Goal: Task Accomplishment & Management: Complete application form

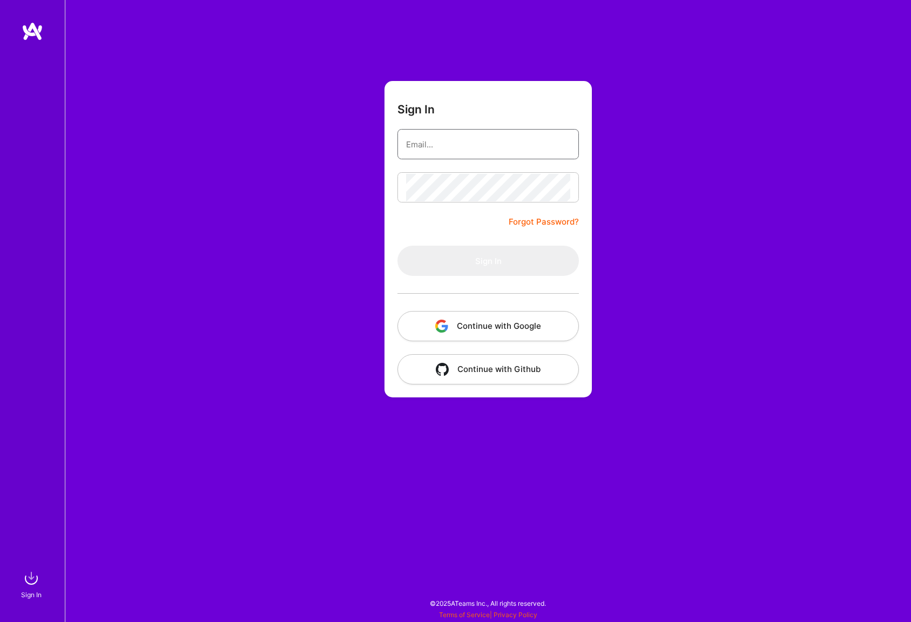
type input "[EMAIL_ADDRESS][DOMAIN_NAME]"
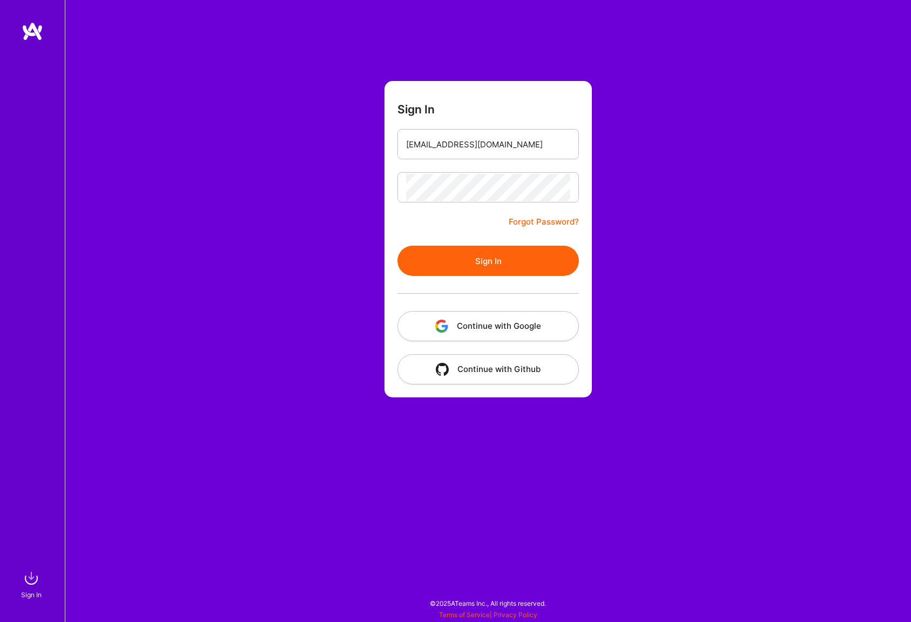
click at [448, 228] on form "Sign In [EMAIL_ADDRESS][DOMAIN_NAME] Forgot Password? Sign In Continue with Goo…" at bounding box center [487, 239] width 207 height 316
click at [473, 264] on button "Sign In" at bounding box center [487, 261] width 181 height 30
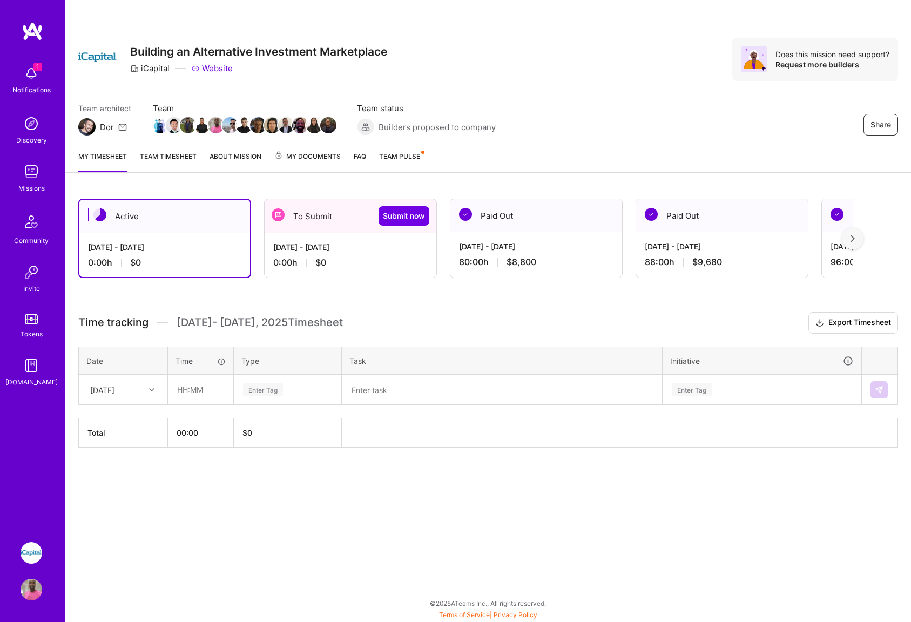
click at [388, 253] on div "[DATE] - [DATE] 0:00 h $0" at bounding box center [351, 255] width 172 height 44
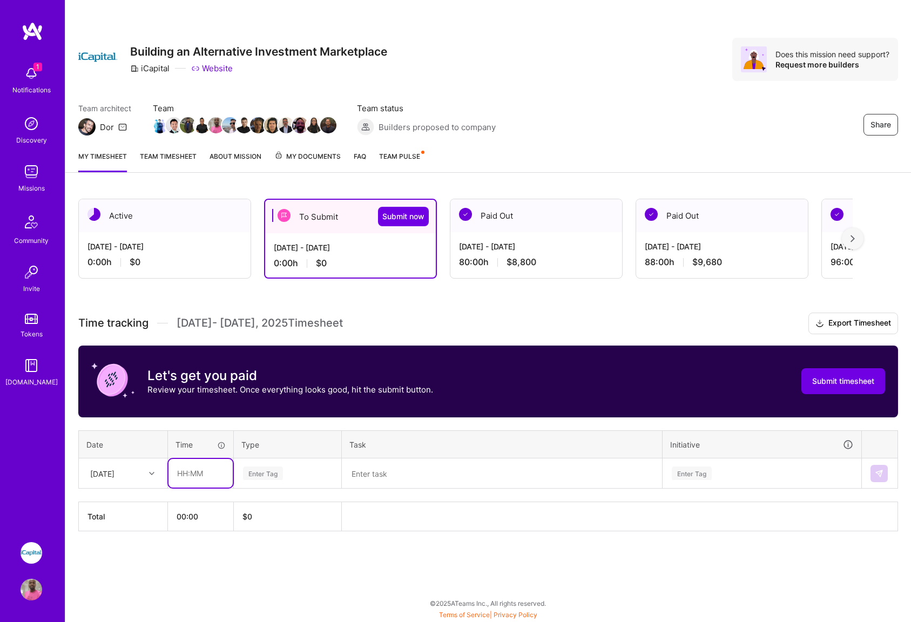
click at [207, 471] on input "text" at bounding box center [200, 473] width 64 height 29
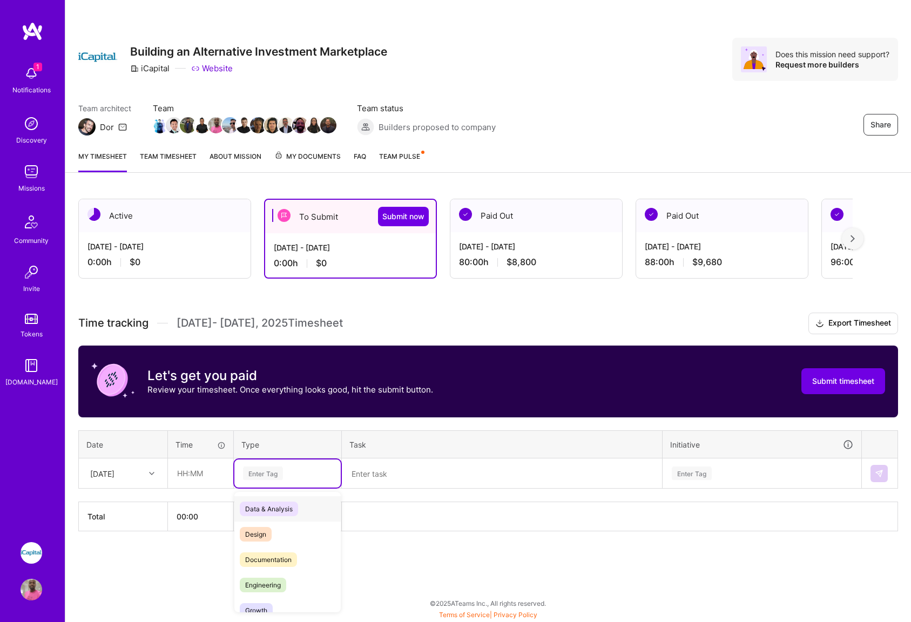
click at [292, 471] on div "Enter Tag" at bounding box center [287, 474] width 91 height 14
click at [262, 545] on span "Holiday" at bounding box center [257, 544] width 34 height 15
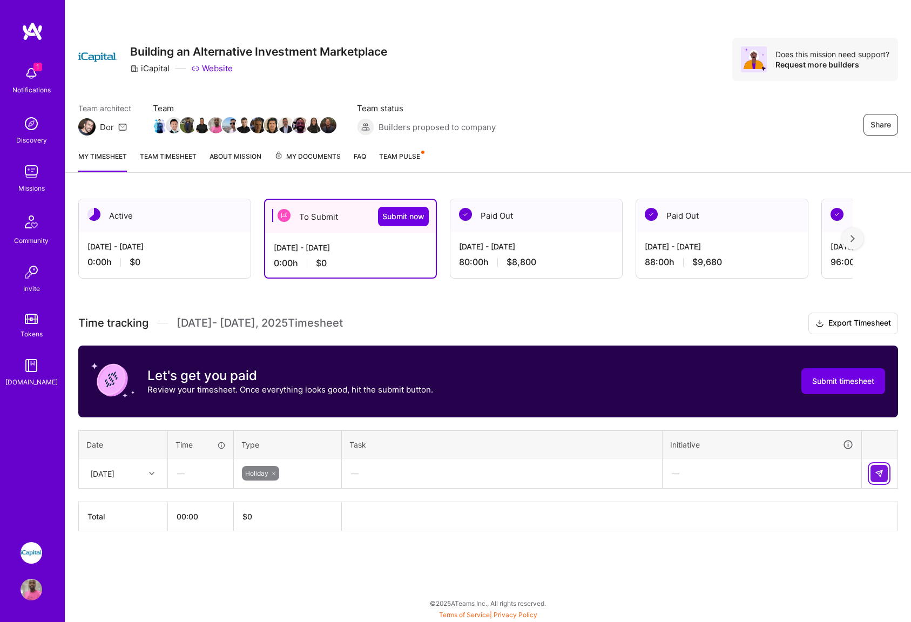
click at [878, 473] on img at bounding box center [879, 473] width 9 height 9
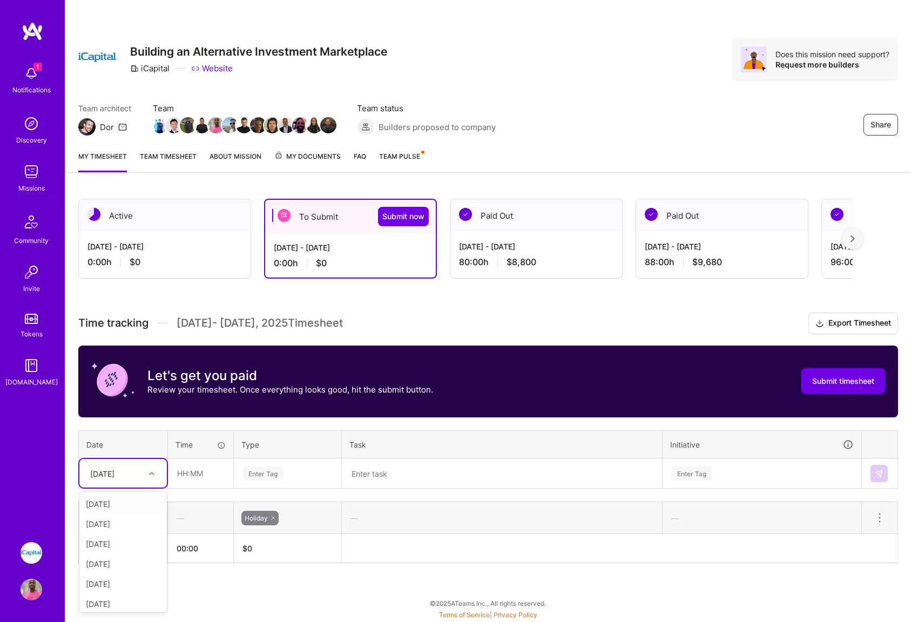
click at [150, 475] on icon at bounding box center [151, 473] width 5 height 5
click at [117, 505] on div "[DATE]" at bounding box center [122, 504] width 87 height 20
click at [199, 473] on input "text" at bounding box center [200, 473] width 64 height 29
type input "08:00"
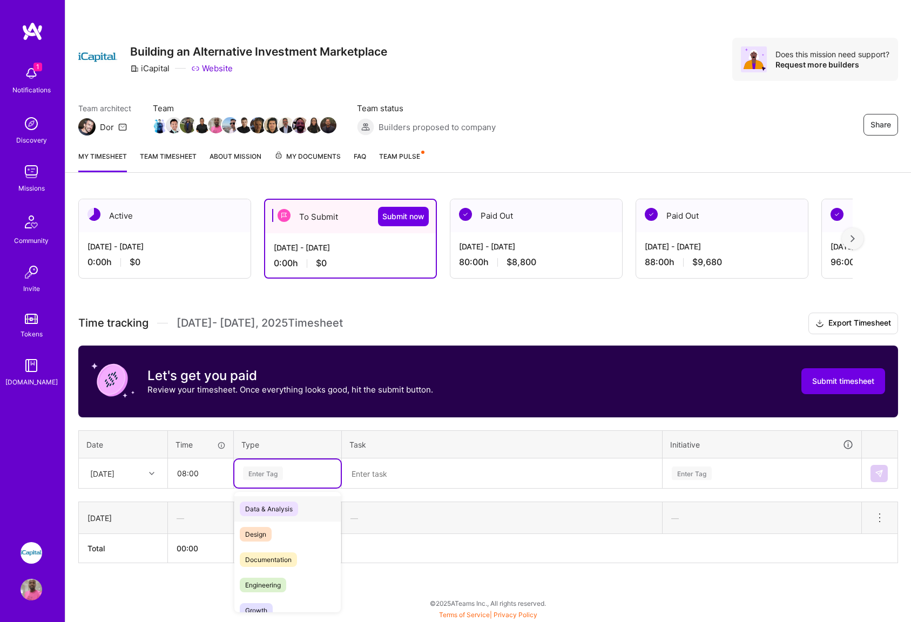
click at [299, 473] on div "Enter Tag" at bounding box center [287, 474] width 91 height 14
click at [517, 236] on div "[DATE] - [DATE] 80:00 h $8,800" at bounding box center [536, 254] width 172 height 44
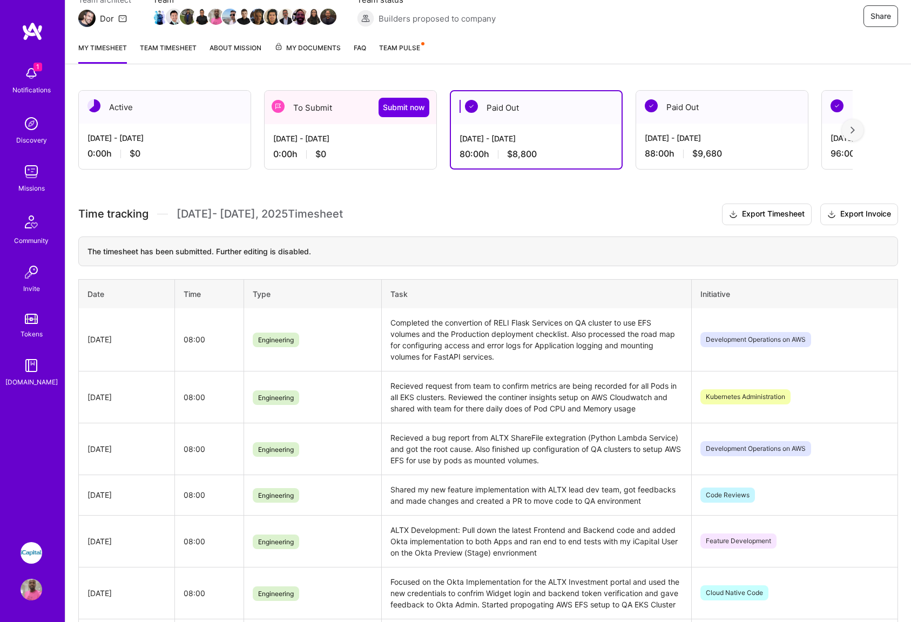
scroll to position [90, 0]
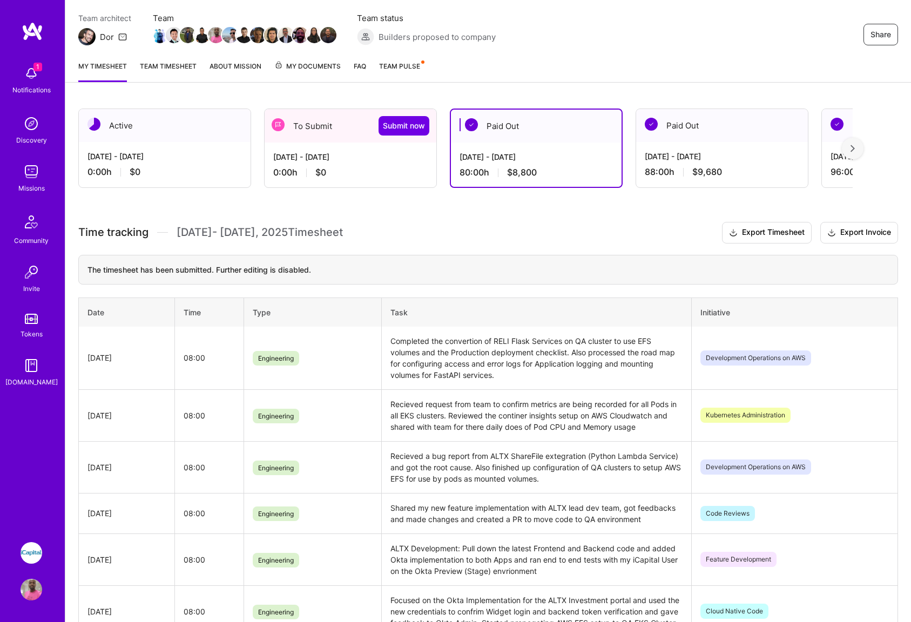
click at [336, 130] on div "To Submit Submit now" at bounding box center [351, 125] width 172 height 33
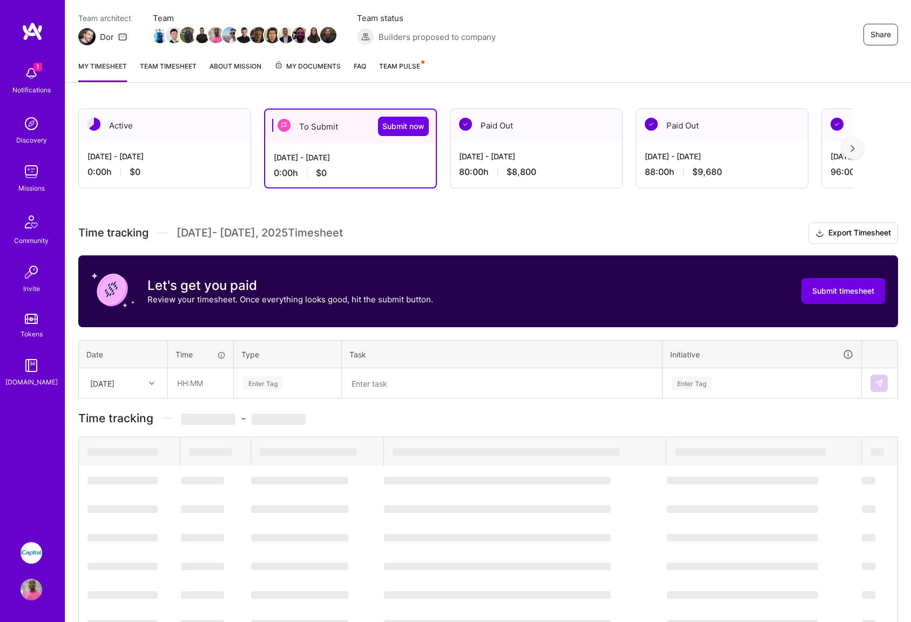
scroll to position [0, 0]
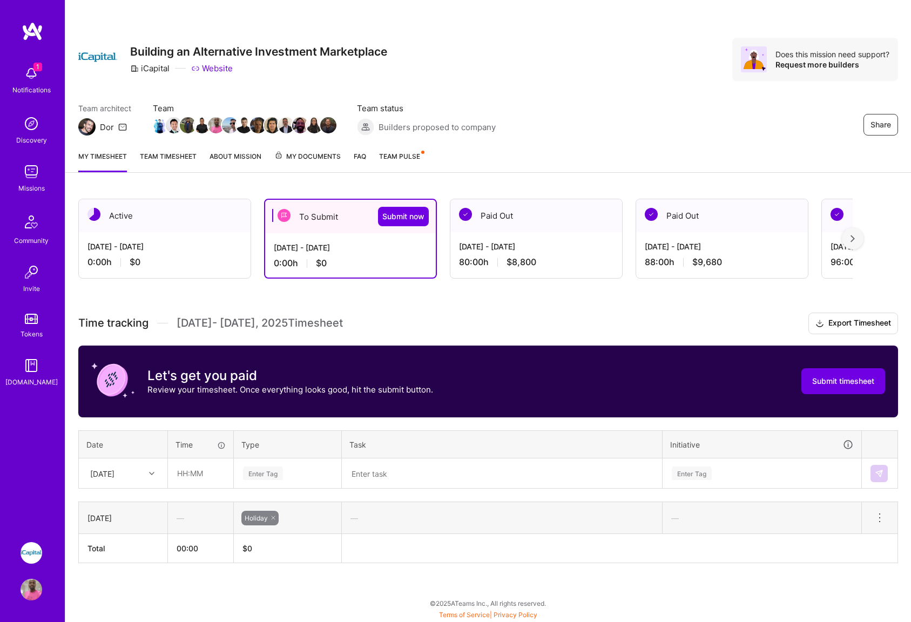
click at [146, 474] on div at bounding box center [153, 474] width 17 height 14
click at [116, 508] on div "[DATE]" at bounding box center [122, 504] width 87 height 20
click at [210, 473] on input "text" at bounding box center [200, 473] width 64 height 29
type input "08:00"
click at [276, 482] on div "Enter Tag" at bounding box center [287, 474] width 106 height 28
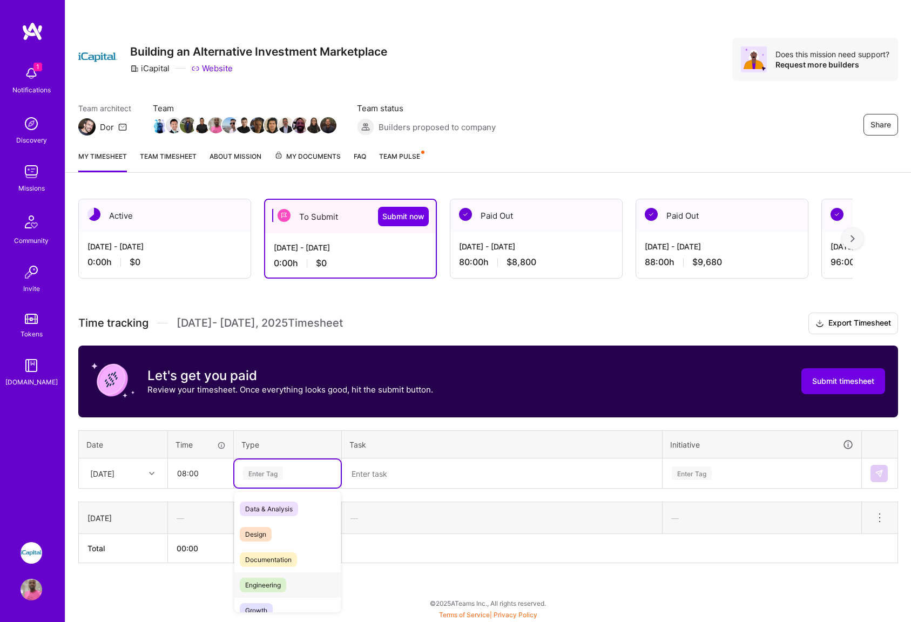
drag, startPoint x: 272, startPoint y: 582, endPoint x: 298, endPoint y: 556, distance: 36.3
click at [272, 582] on span "Engineering" at bounding box center [263, 585] width 46 height 15
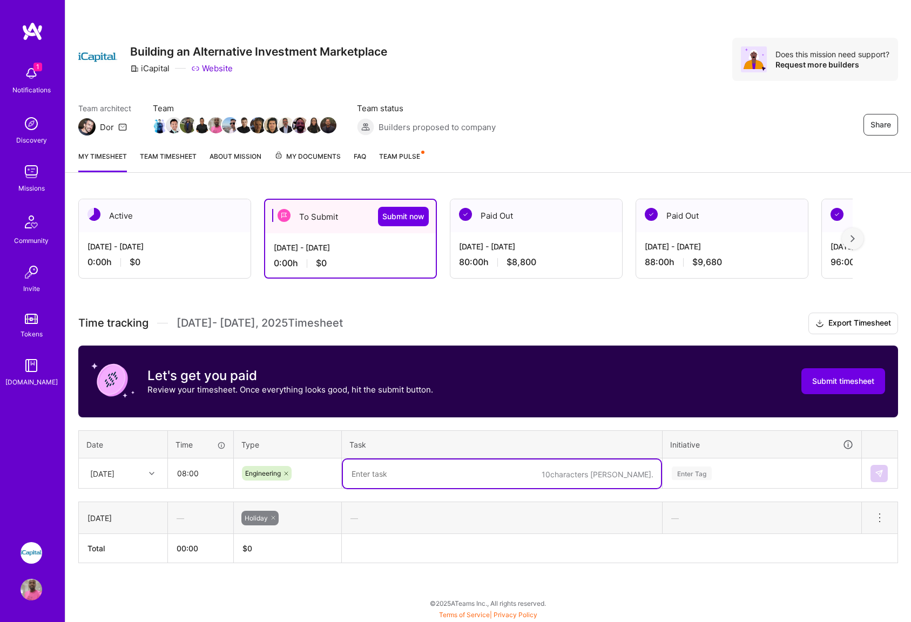
click at [405, 479] on textarea at bounding box center [502, 474] width 318 height 29
type textarea "C"
click at [431, 472] on textarea "Produced the first cut for the SLA Notes Count g" at bounding box center [502, 474] width 318 height 29
click at [557, 473] on textarea "Produced the first rework for the SLA Notes Count g" at bounding box center [502, 474] width 318 height 29
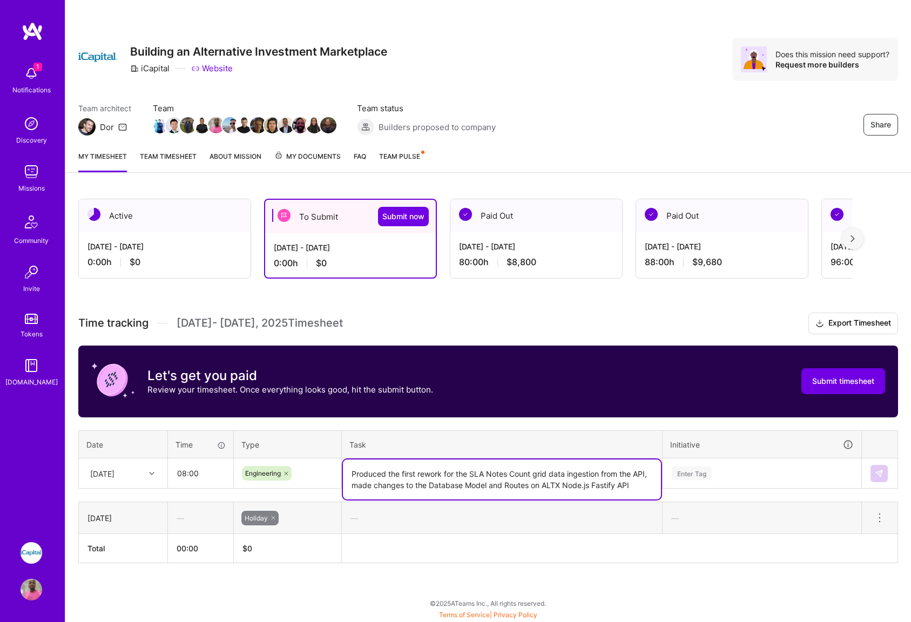
type textarea "Produced the first rework for the SLA Notes Count grid data ingestion from the …"
click at [745, 473] on div "Enter Tag" at bounding box center [762, 474] width 198 height 28
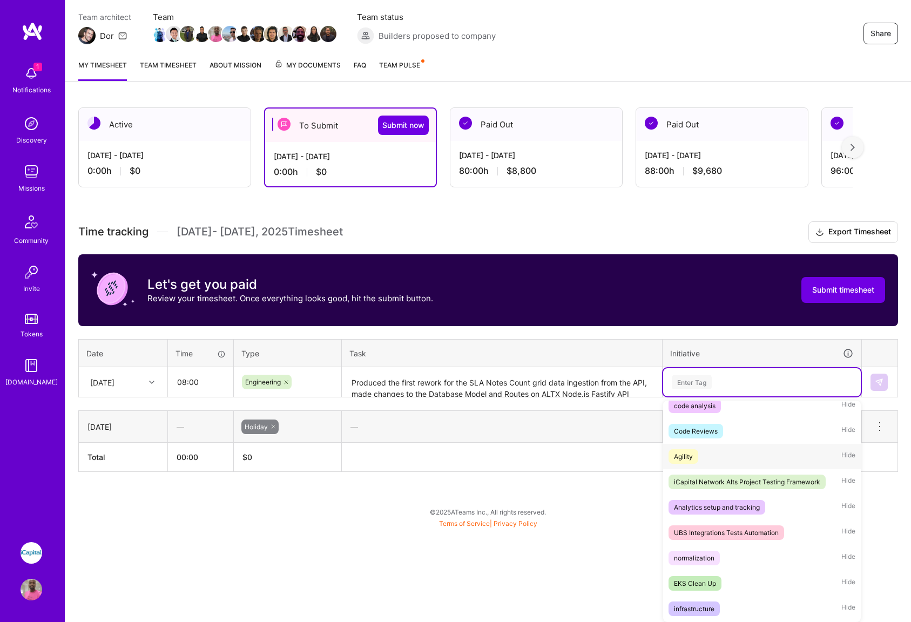
scroll to position [87, 0]
click at [686, 455] on div "Agility" at bounding box center [683, 454] width 19 height 11
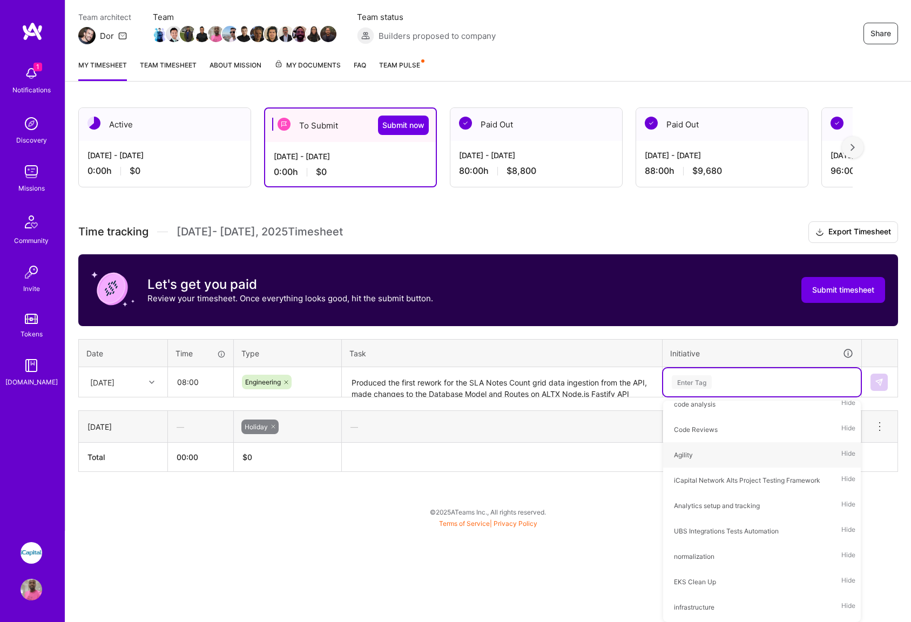
scroll to position [0, 0]
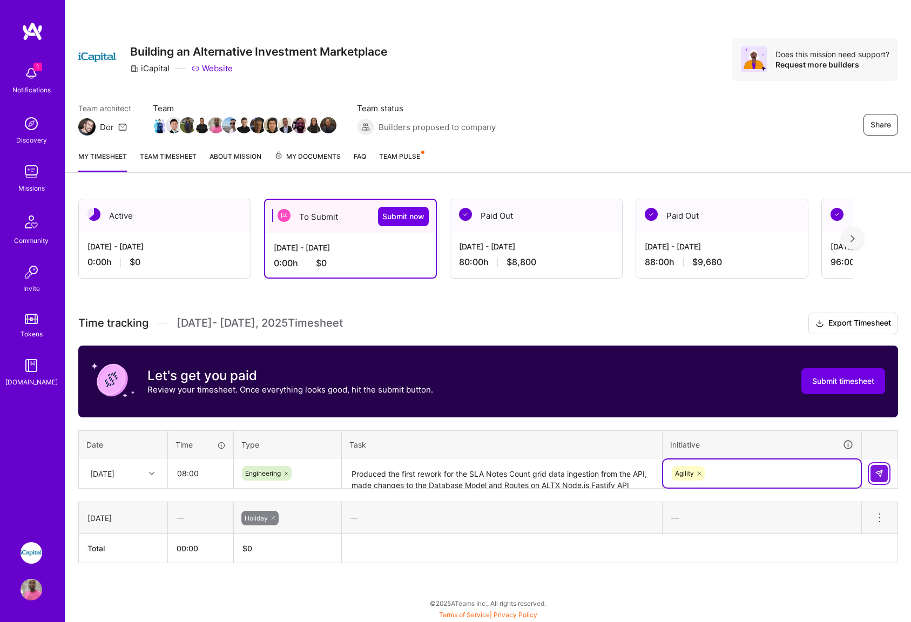
click at [881, 475] on img at bounding box center [879, 473] width 9 height 9
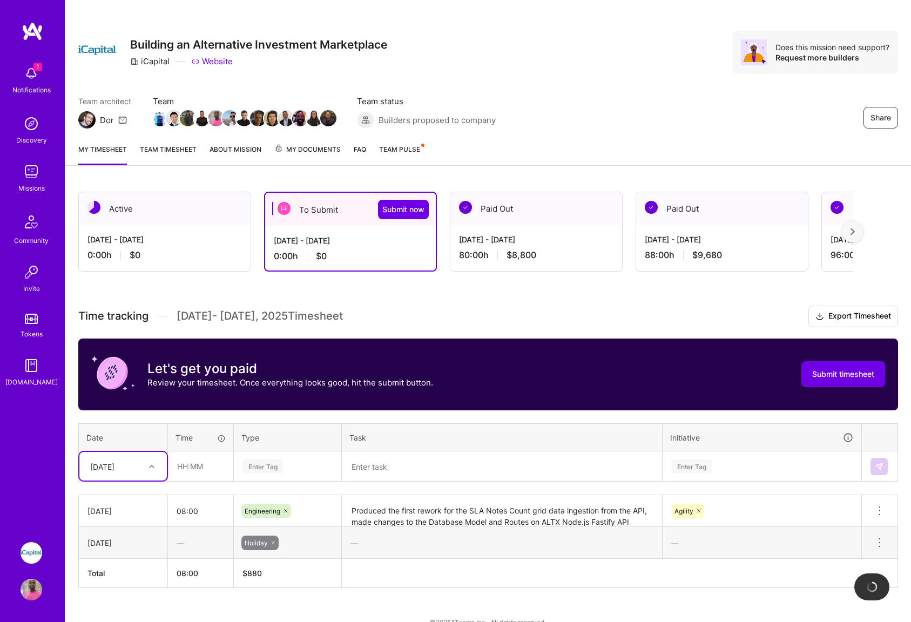
scroll to position [26, 0]
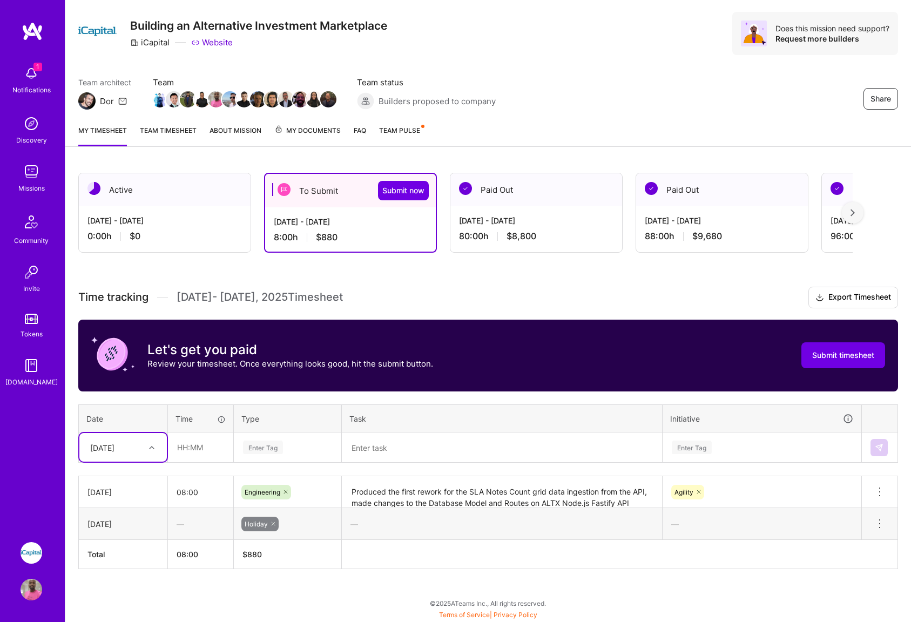
click at [152, 448] on icon at bounding box center [151, 447] width 5 height 5
click at [114, 500] on div "[DATE]" at bounding box center [122, 498] width 87 height 20
click at [192, 453] on input "text" at bounding box center [200, 447] width 64 height 29
type input "08:00"
click at [291, 448] on div "Enter Tag" at bounding box center [287, 448] width 91 height 14
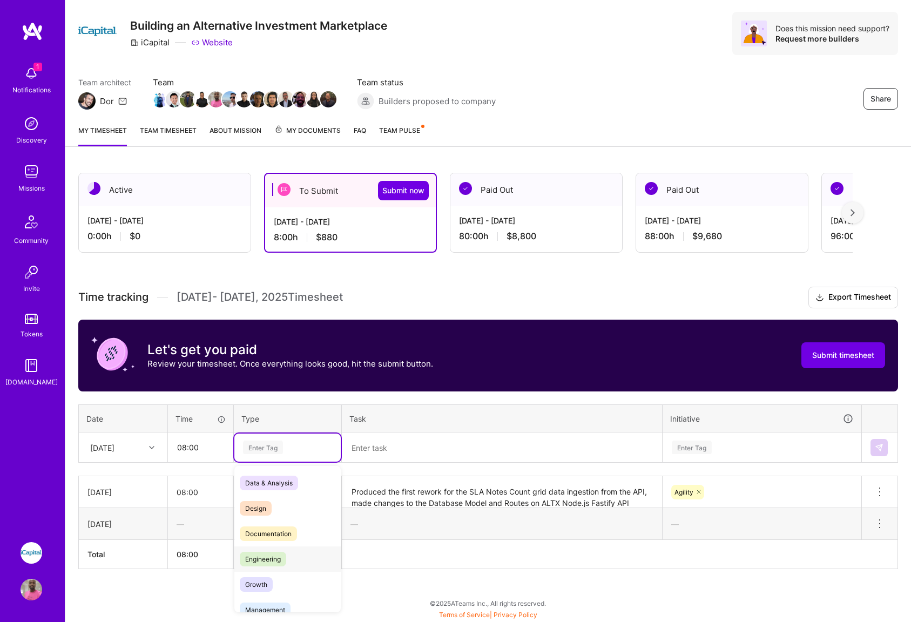
click at [274, 561] on span "Engineering" at bounding box center [263, 559] width 46 height 15
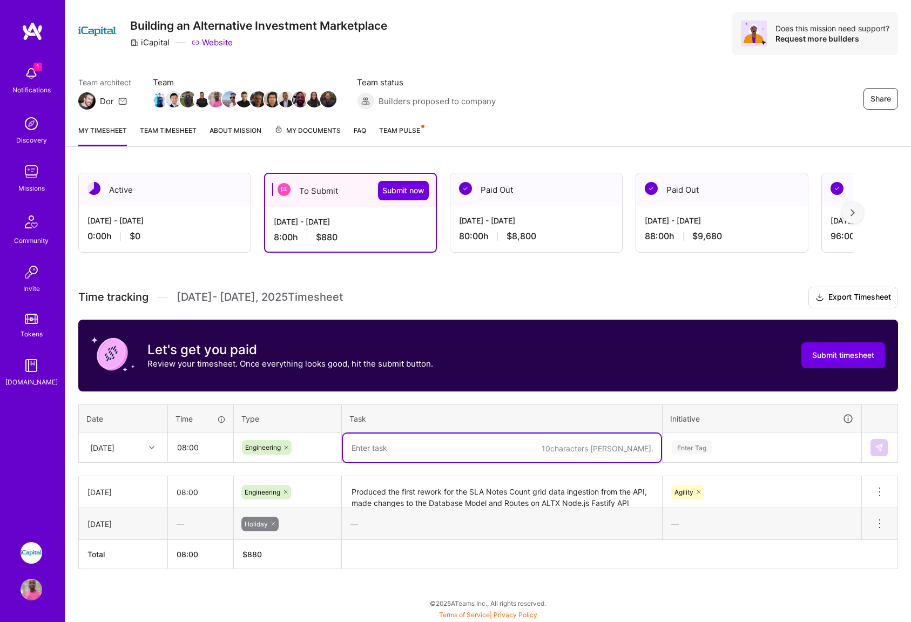
click at [406, 458] on textarea at bounding box center [502, 448] width 318 height 29
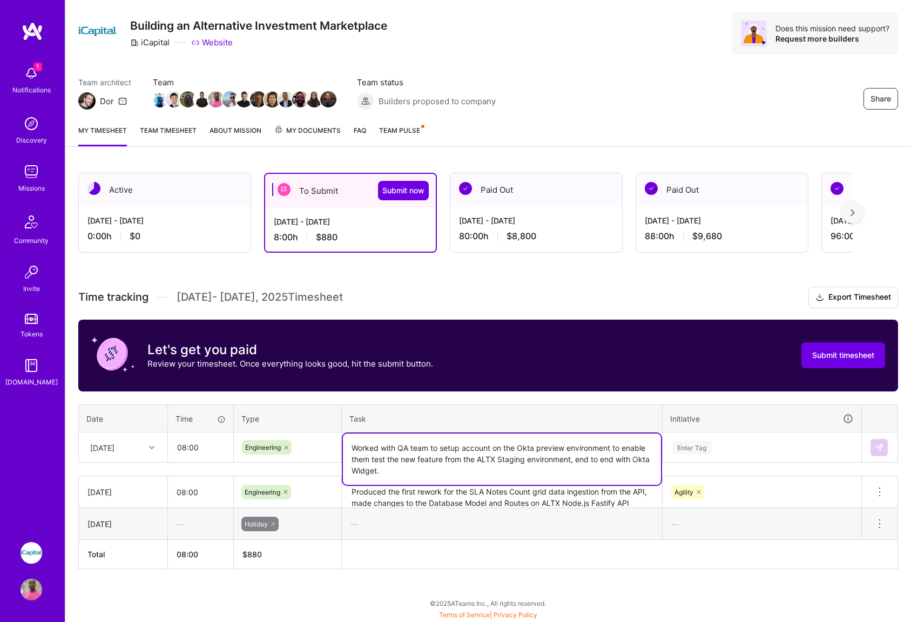
type textarea "Worked with QA team to setup account on the Okta preview environment to enable …"
click at [743, 437] on div "Enter Tag" at bounding box center [762, 448] width 198 height 28
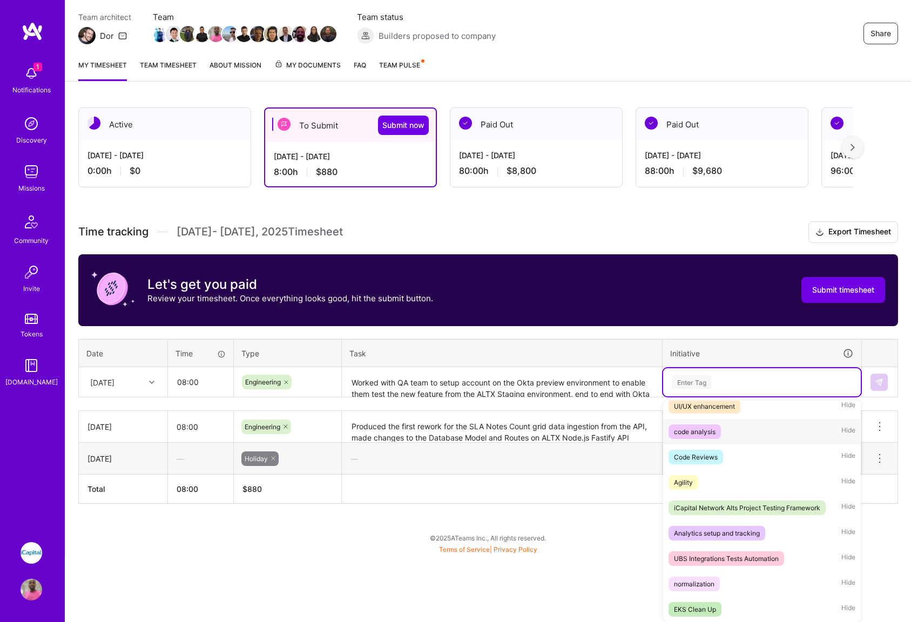
scroll to position [0, 0]
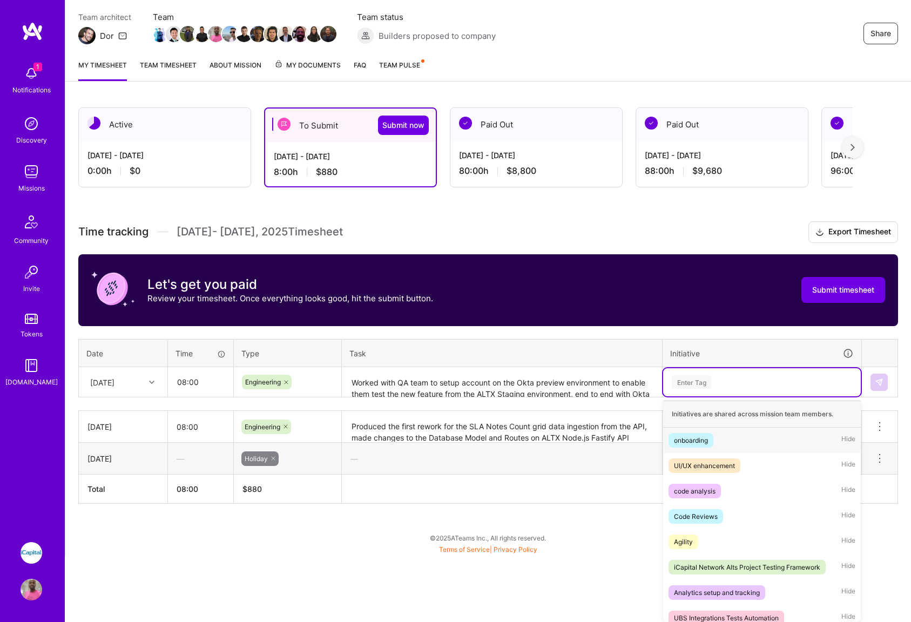
click at [697, 441] on div "onboarding" at bounding box center [691, 440] width 34 height 11
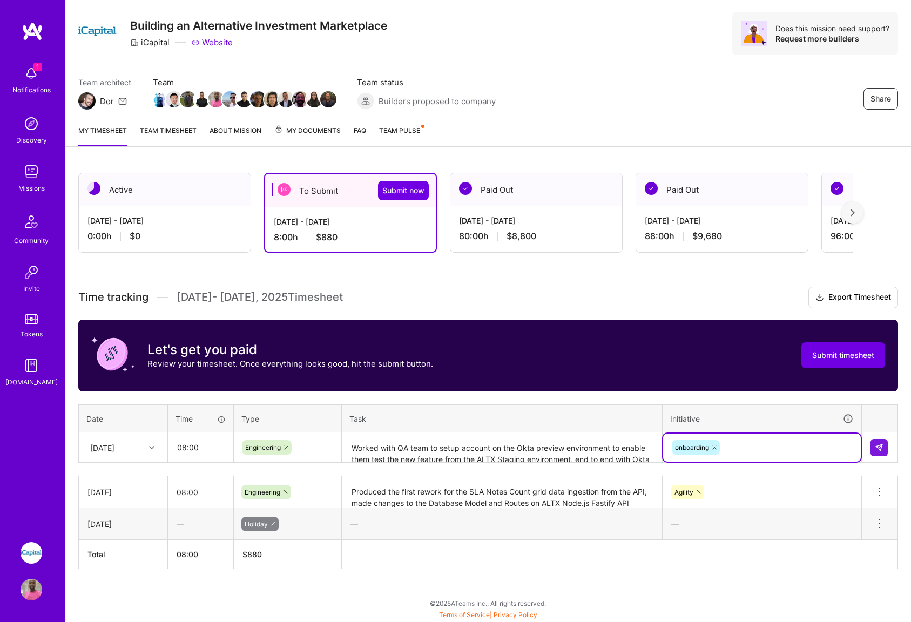
scroll to position [26, 0]
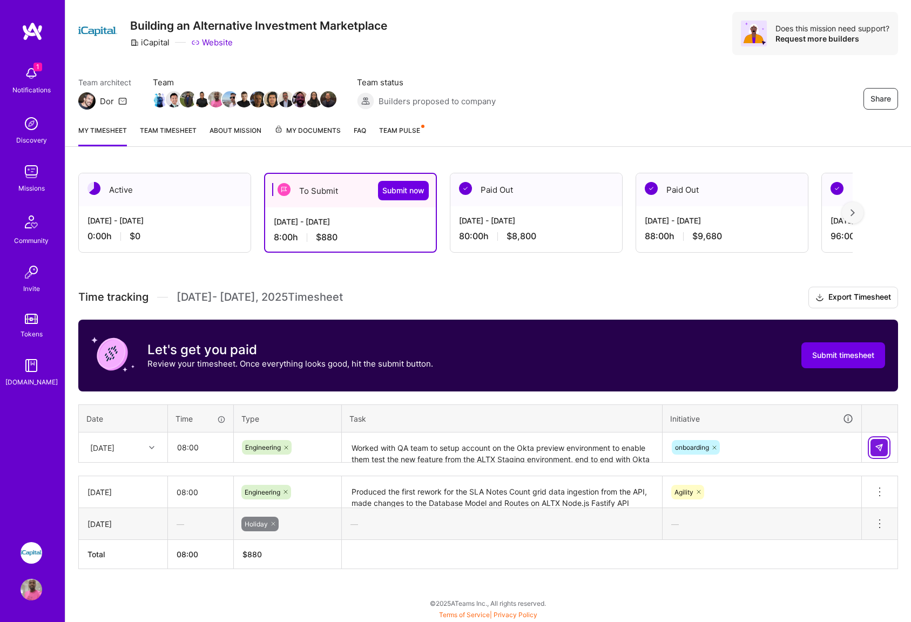
click at [877, 449] on img at bounding box center [879, 447] width 9 height 9
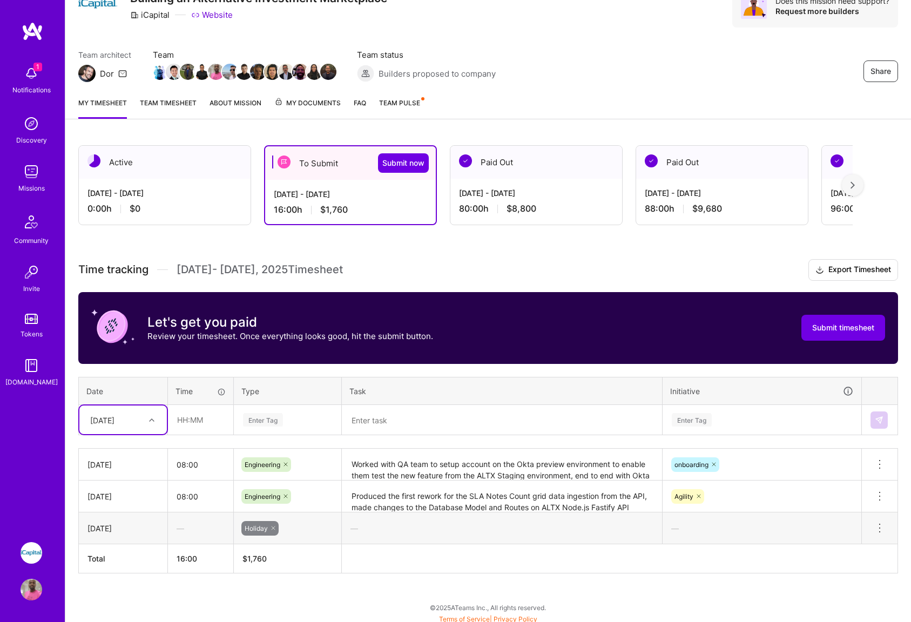
scroll to position [57, 0]
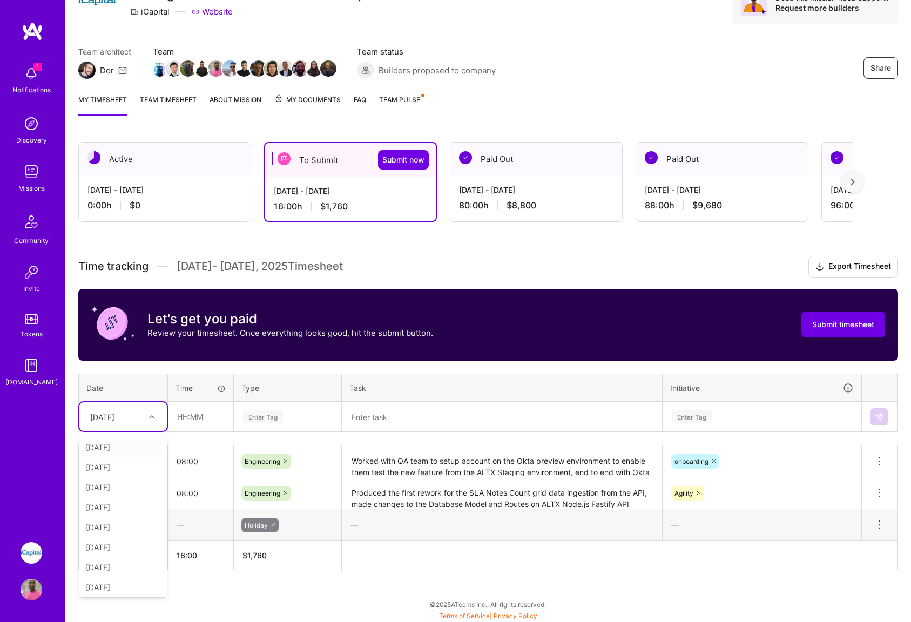
click at [148, 414] on div at bounding box center [153, 417] width 17 height 14
click at [112, 487] on div "[DATE]" at bounding box center [122, 487] width 87 height 20
click at [197, 418] on input "text" at bounding box center [200, 416] width 64 height 29
type input "08:00"
click at [289, 427] on div "Enter Tag" at bounding box center [287, 417] width 106 height 28
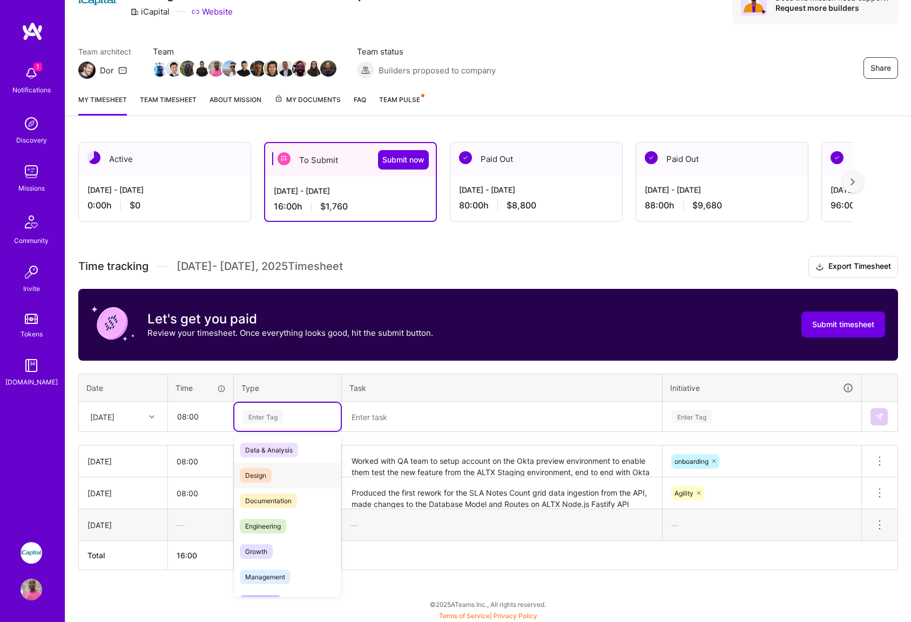
scroll to position [3, 0]
click at [274, 450] on span "Data & Analysis" at bounding box center [269, 449] width 58 height 15
click at [391, 417] on textarea at bounding box center [502, 417] width 318 height 29
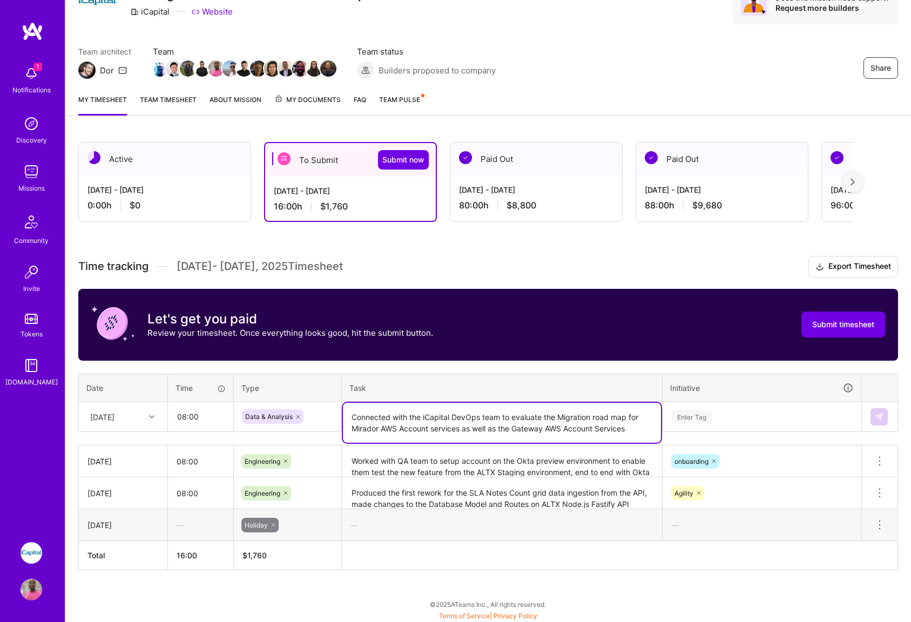
type textarea "Connected with the iCapital DevOps team to evaluate the Migration road map for …"
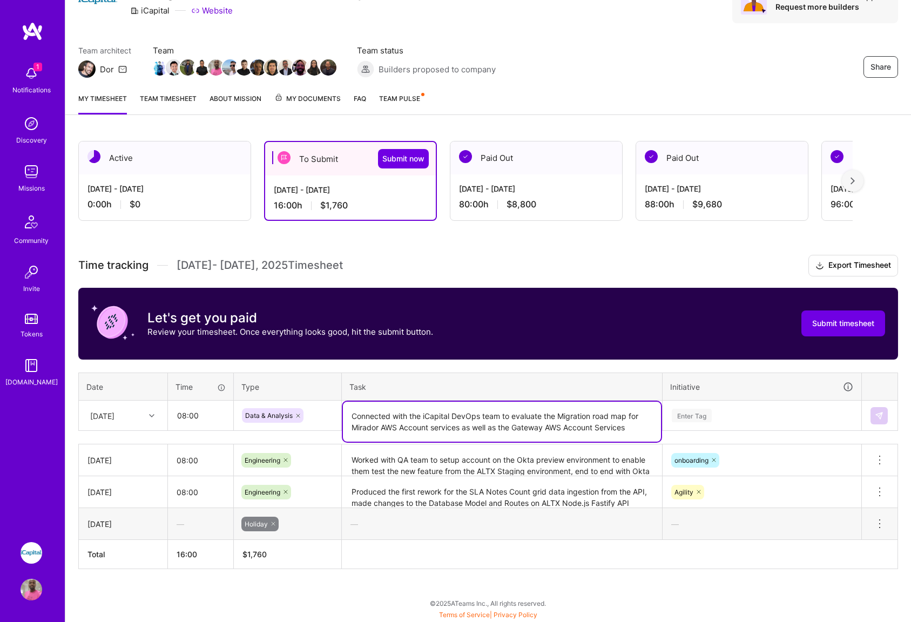
click at [735, 415] on div "Enter Tag" at bounding box center [762, 416] width 198 height 28
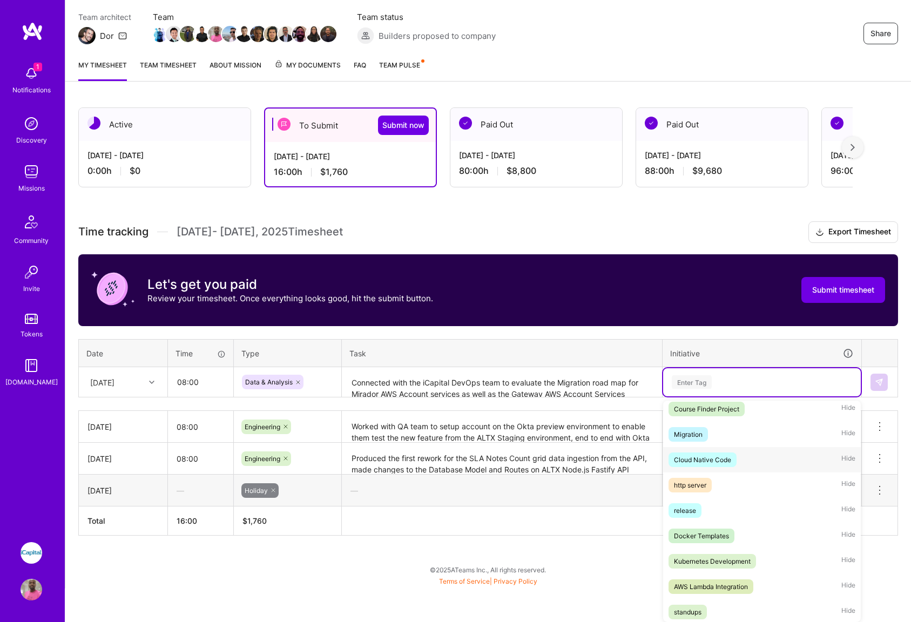
scroll to position [289, 0]
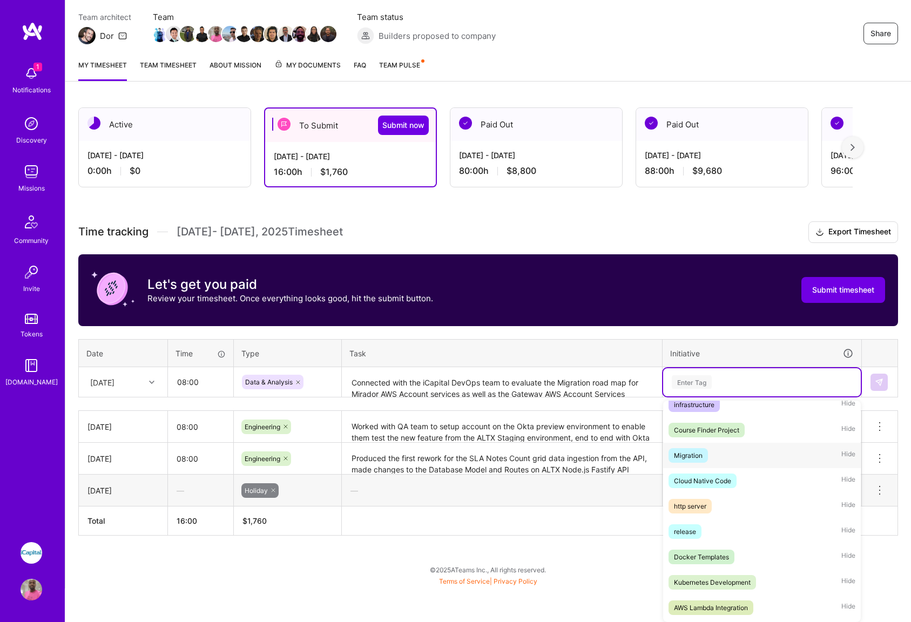
click at [696, 453] on div "Migration" at bounding box center [688, 455] width 29 height 11
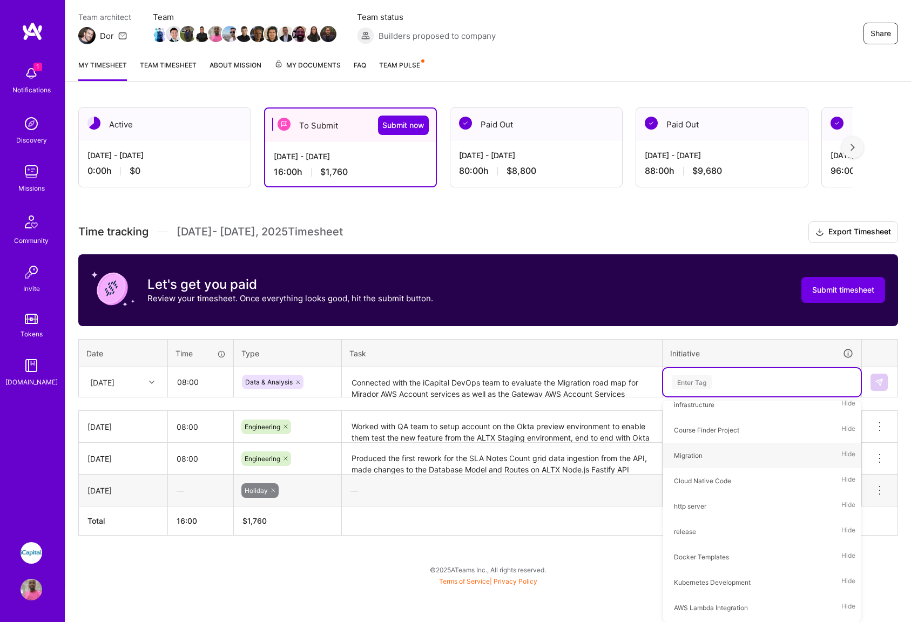
scroll to position [58, 0]
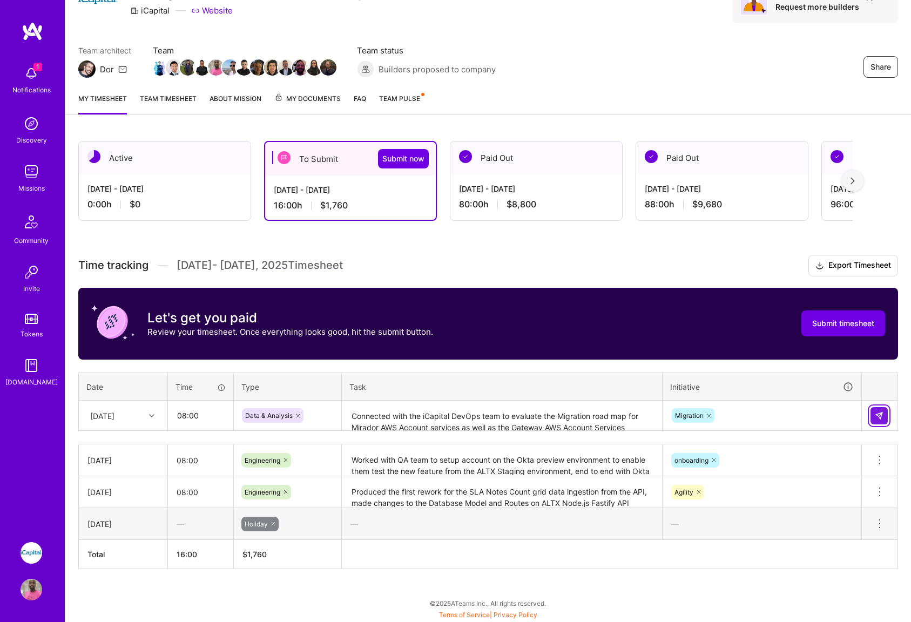
click at [876, 417] on img at bounding box center [879, 415] width 9 height 9
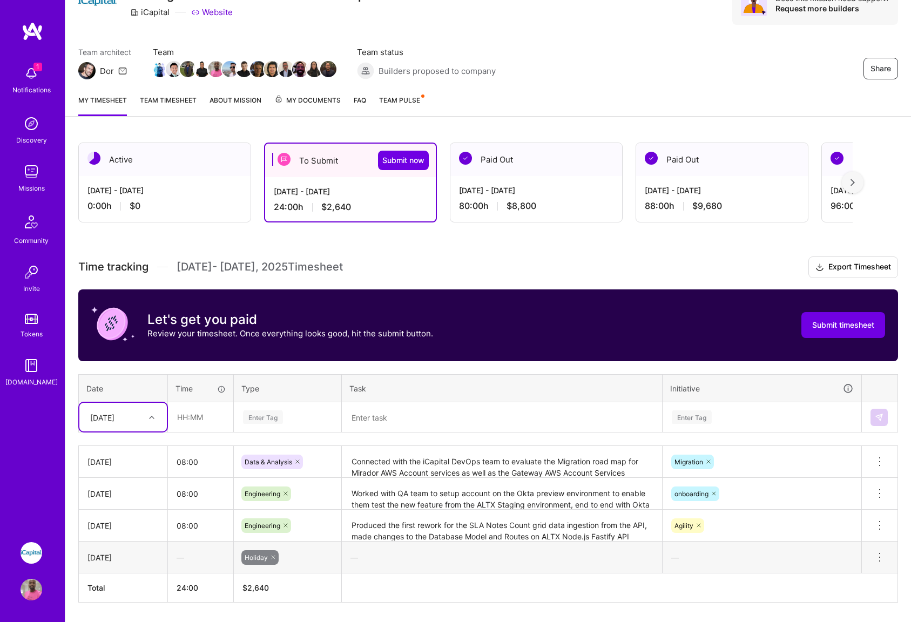
scroll to position [90, 0]
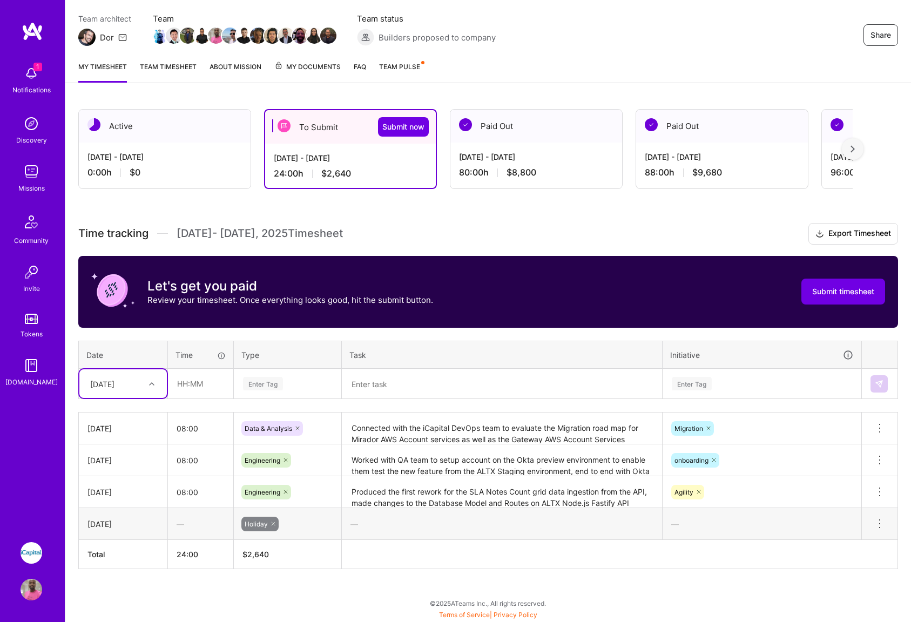
click at [145, 387] on div at bounding box center [153, 384] width 17 height 14
click at [107, 477] on div "[DATE]" at bounding box center [122, 474] width 87 height 20
click at [194, 385] on input "text" at bounding box center [200, 383] width 64 height 29
type input "08:00"
click at [269, 387] on div "Enter Tag" at bounding box center [263, 383] width 40 height 17
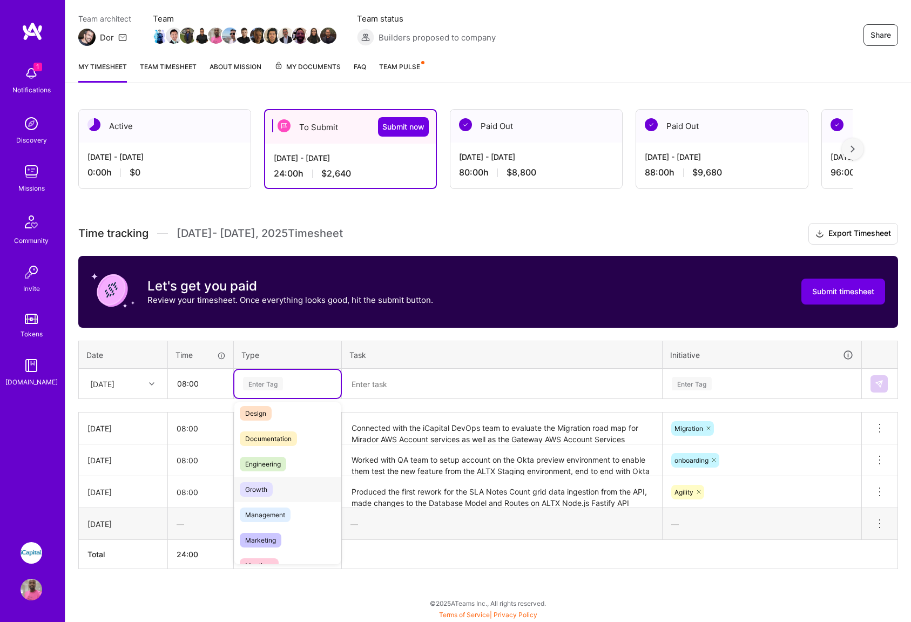
scroll to position [40, 0]
click at [268, 458] on span "Engineering" at bounding box center [263, 455] width 46 height 15
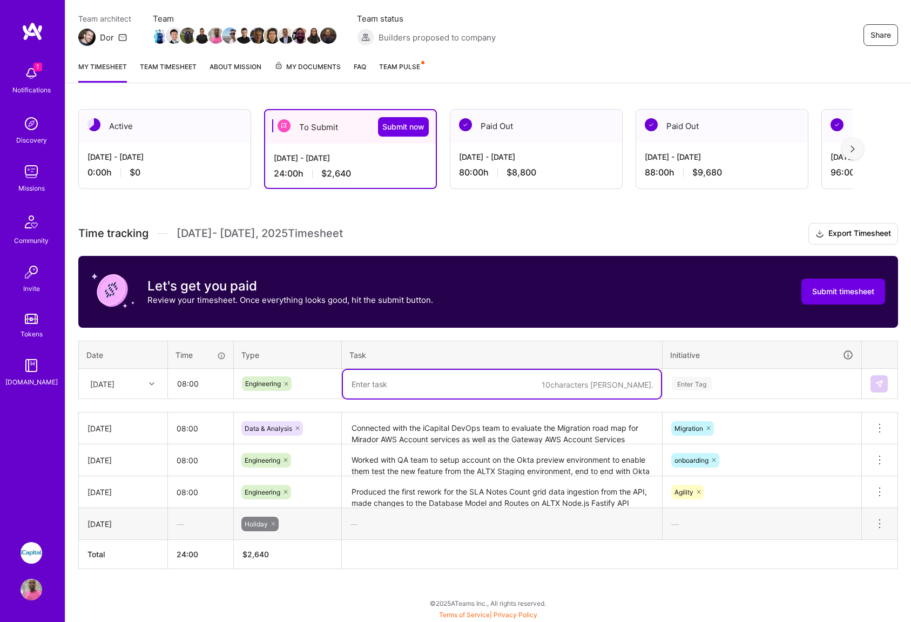
click at [404, 386] on textarea at bounding box center [502, 384] width 318 height 29
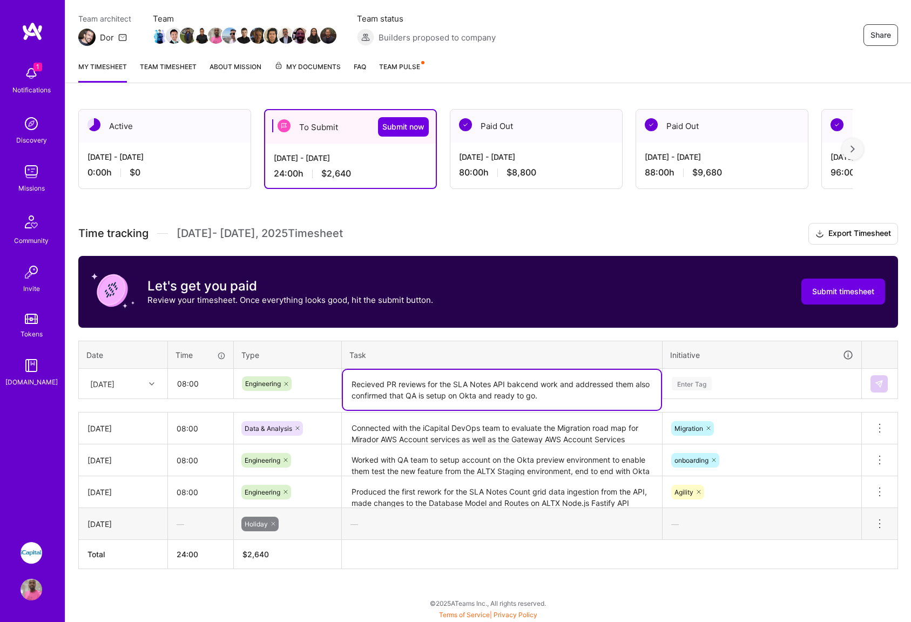
type textarea "Recieved PR reviews for the SLA Notes API bakcend work and addressed them also …"
click at [721, 373] on div "Enter Tag" at bounding box center [762, 384] width 198 height 28
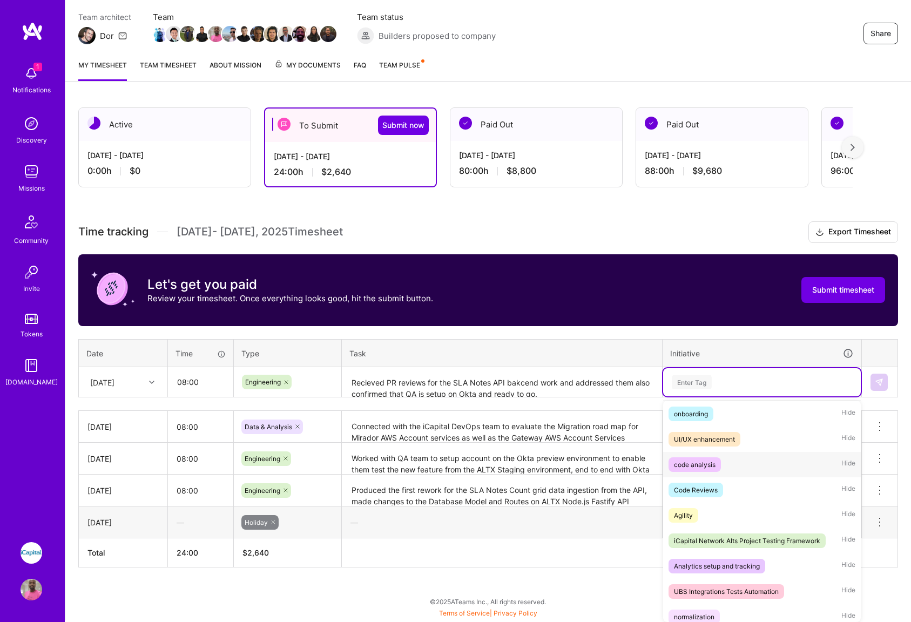
scroll to position [30, 0]
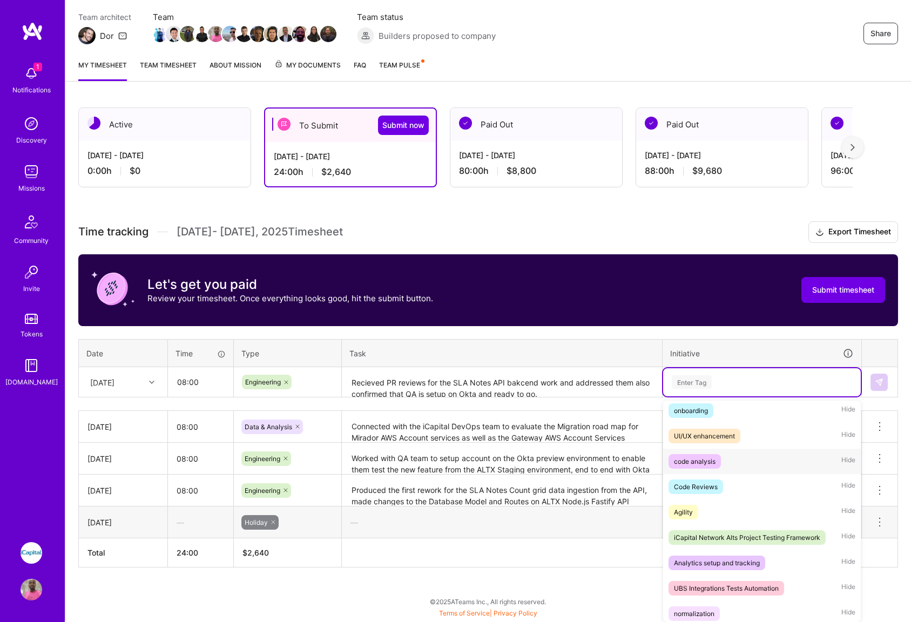
click at [696, 463] on div "code analysis" at bounding box center [695, 461] width 42 height 11
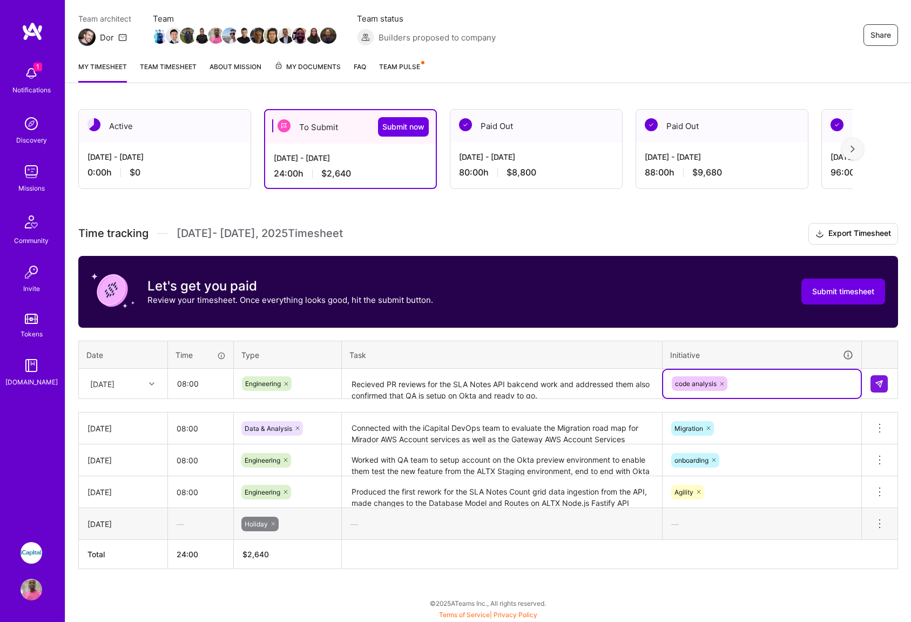
scroll to position [90, 0]
click at [877, 386] on img at bounding box center [879, 384] width 9 height 9
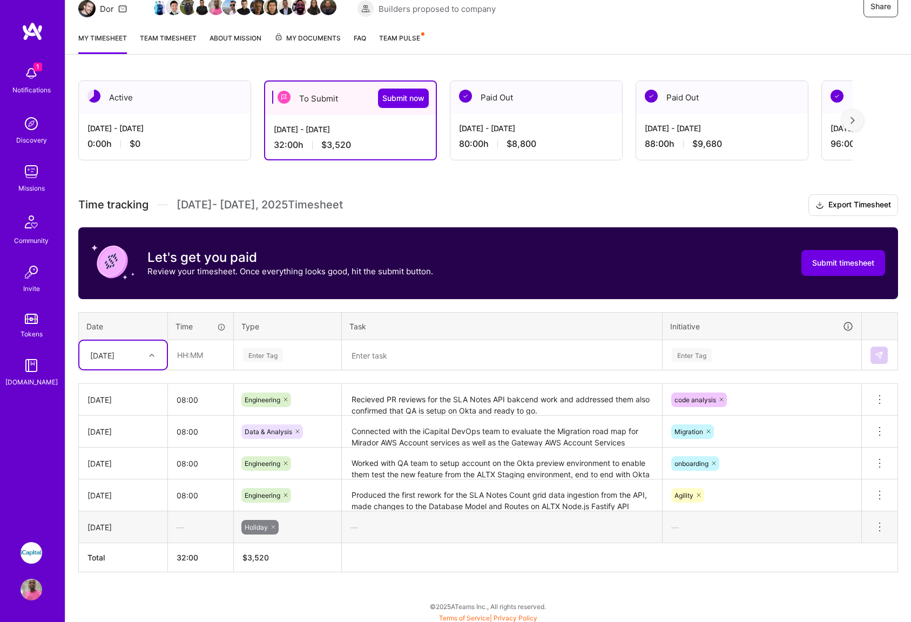
scroll to position [122, 0]
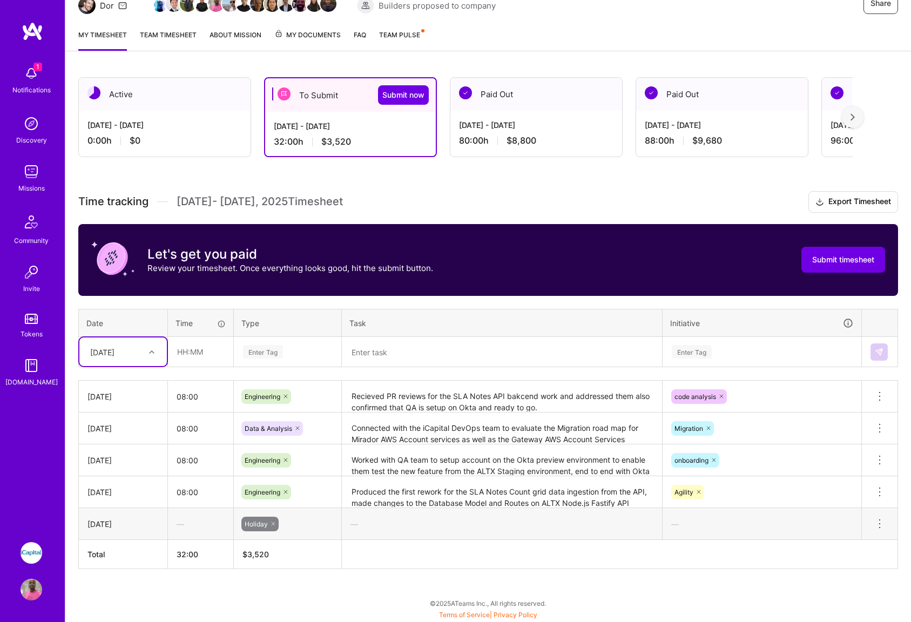
click at [138, 355] on div "[DATE]" at bounding box center [115, 352] width 60 height 18
click at [109, 485] on div "[DATE]" at bounding box center [122, 486] width 87 height 20
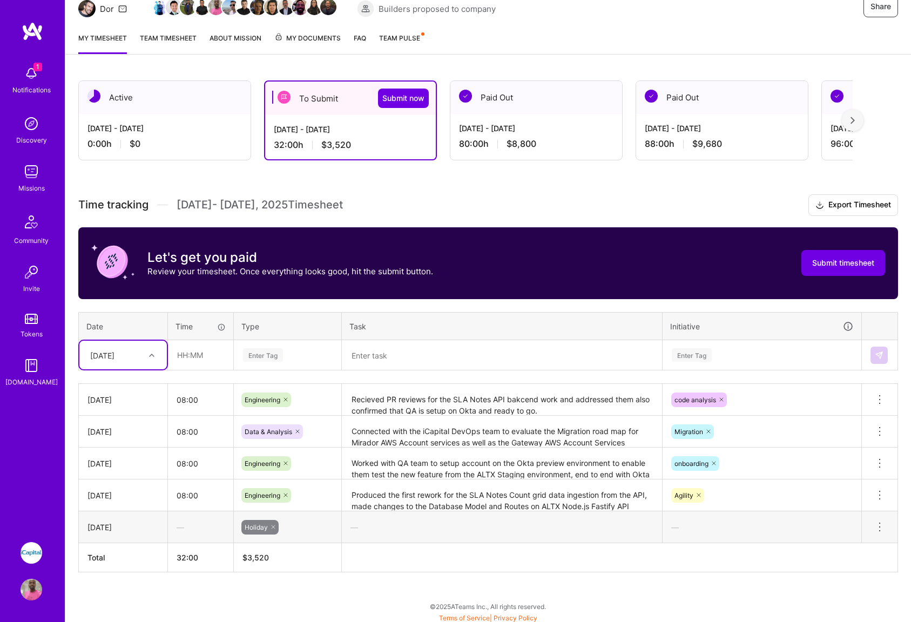
scroll to position [118, 0]
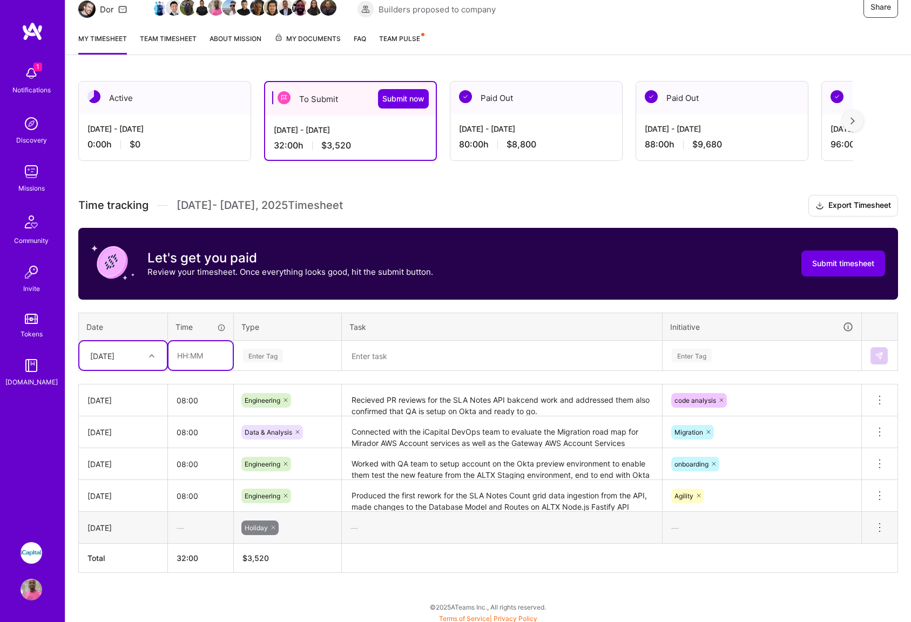
click at [187, 357] on input "text" at bounding box center [200, 355] width 64 height 29
type input "08:00"
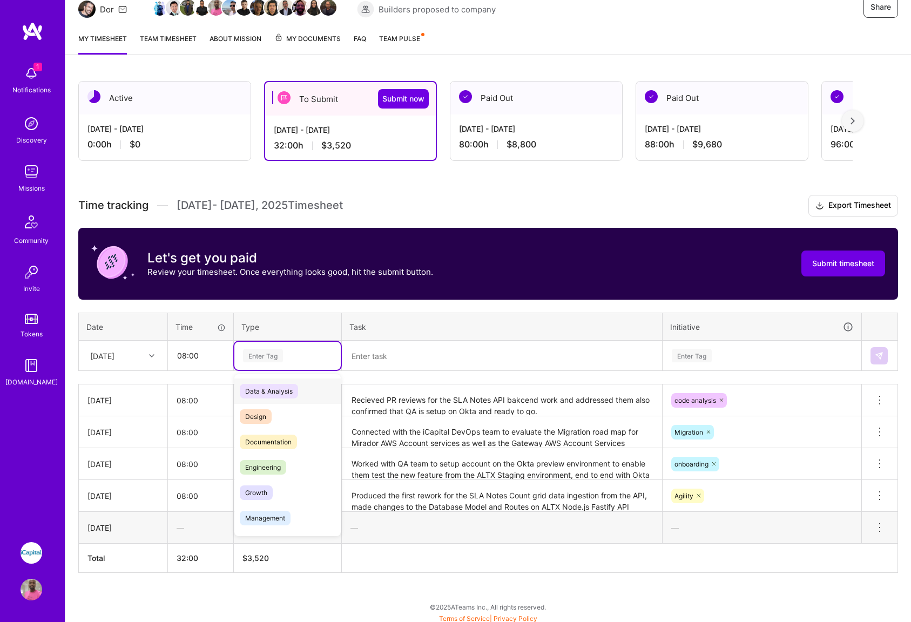
click at [279, 357] on div "Enter Tag" at bounding box center [263, 355] width 40 height 17
click at [268, 469] on span "Engineering" at bounding box center [263, 467] width 46 height 15
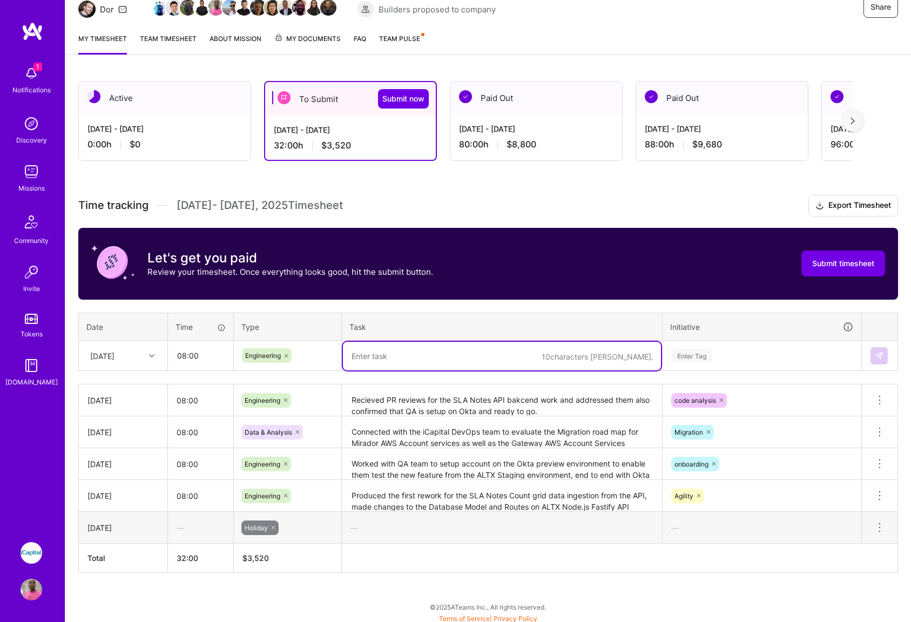
click at [413, 362] on textarea at bounding box center [502, 356] width 318 height 29
type textarea "S"
type textarea "H"
type textarea "W"
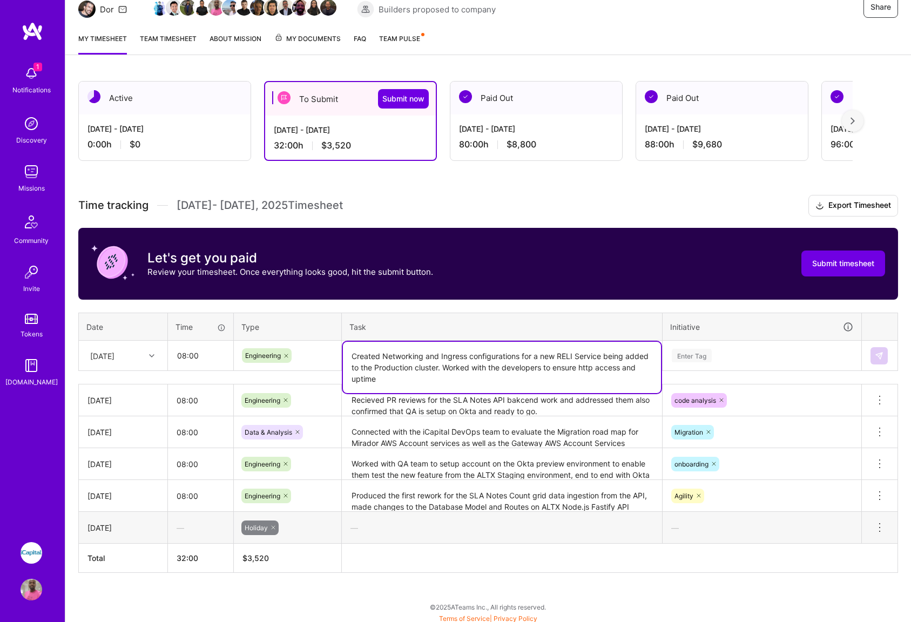
click at [420, 367] on textarea "Created Networking and Ingress configurations for a new RELI Service being adde…" at bounding box center [502, 367] width 318 height 51
type textarea "Created Networking and Ingress configurations for a new RELI Service being adde…"
click at [739, 354] on div "Enter Tag" at bounding box center [762, 356] width 183 height 14
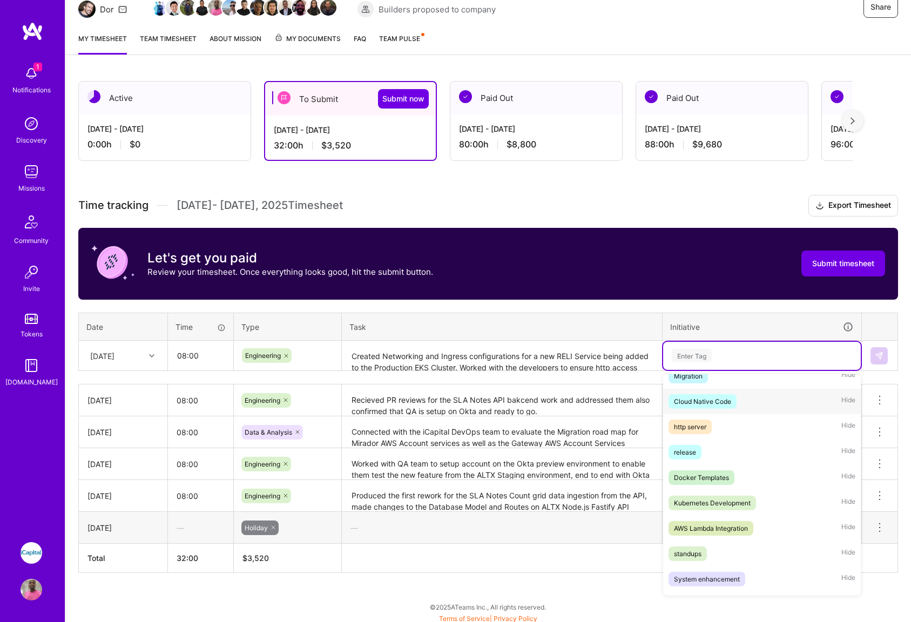
scroll to position [355, 0]
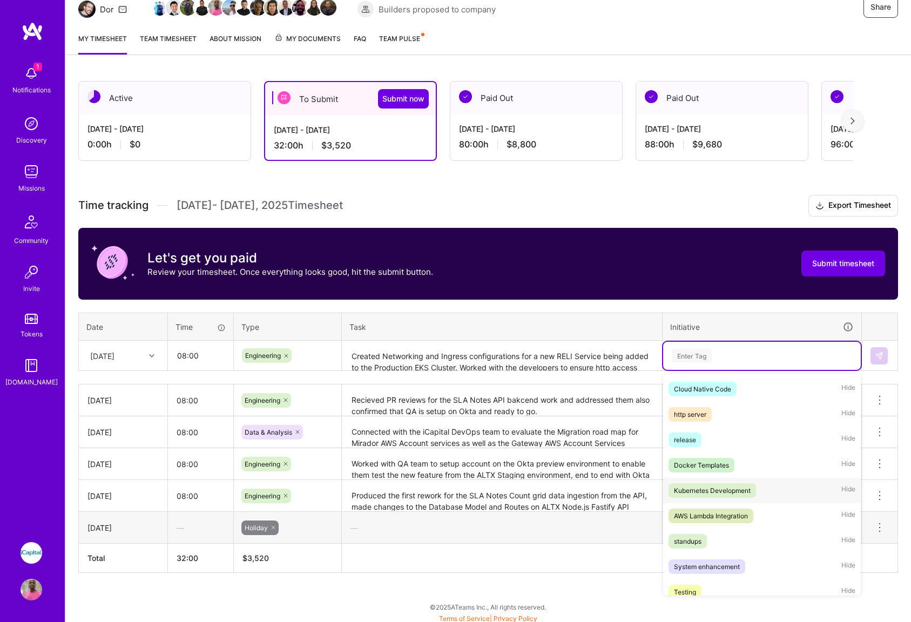
click at [709, 492] on div "Kubernetes Development" at bounding box center [712, 490] width 77 height 11
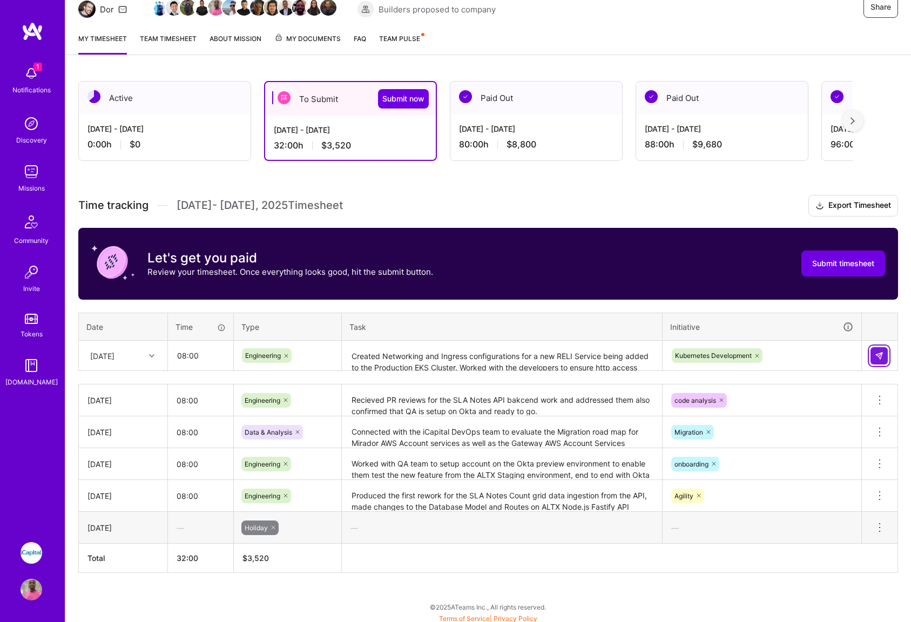
click at [878, 357] on img at bounding box center [879, 356] width 9 height 9
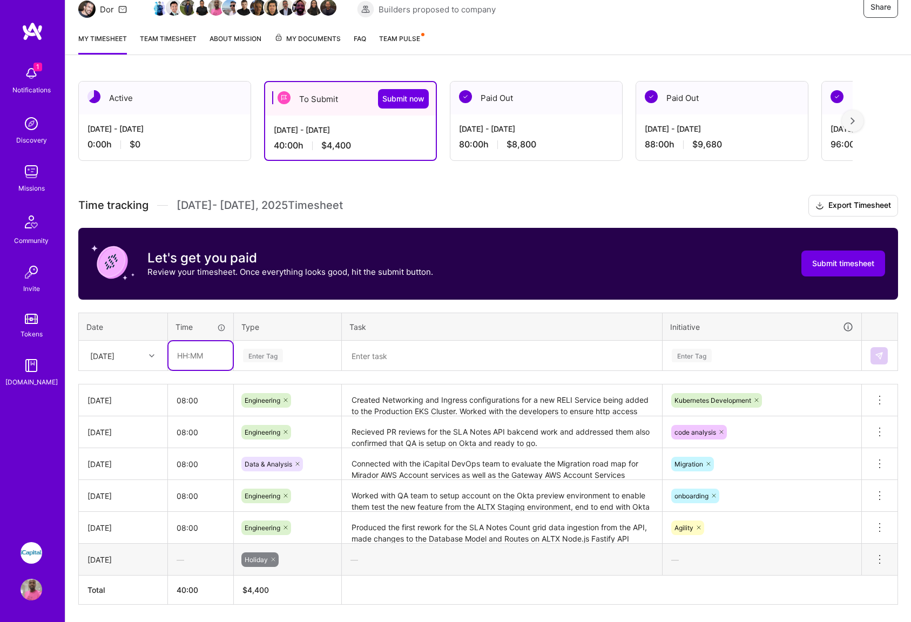
click at [188, 355] on input "text" at bounding box center [200, 355] width 64 height 29
type input "08:00"
click at [305, 356] on div "Enter Tag" at bounding box center [287, 356] width 91 height 14
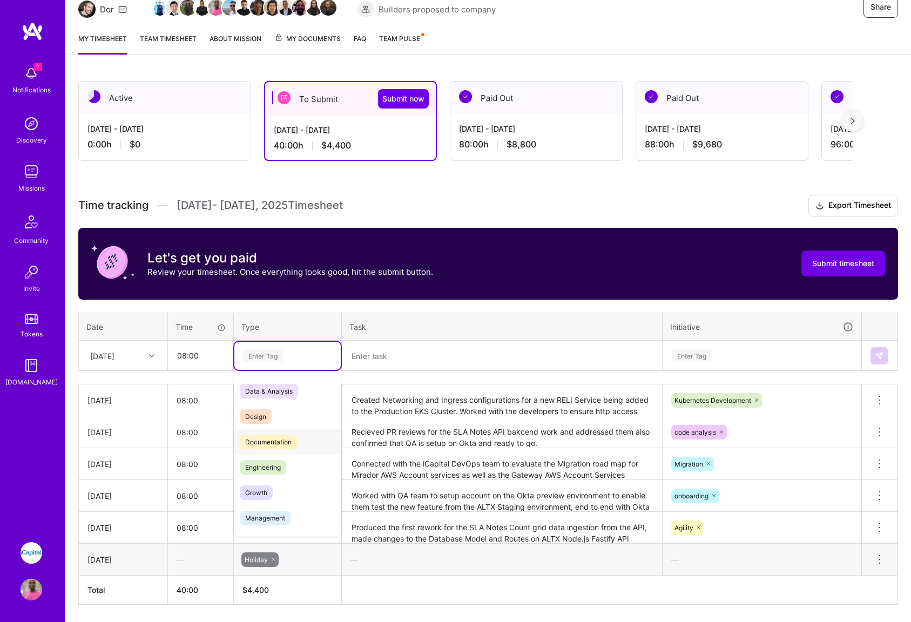
click at [266, 442] on span "Documentation" at bounding box center [268, 442] width 57 height 15
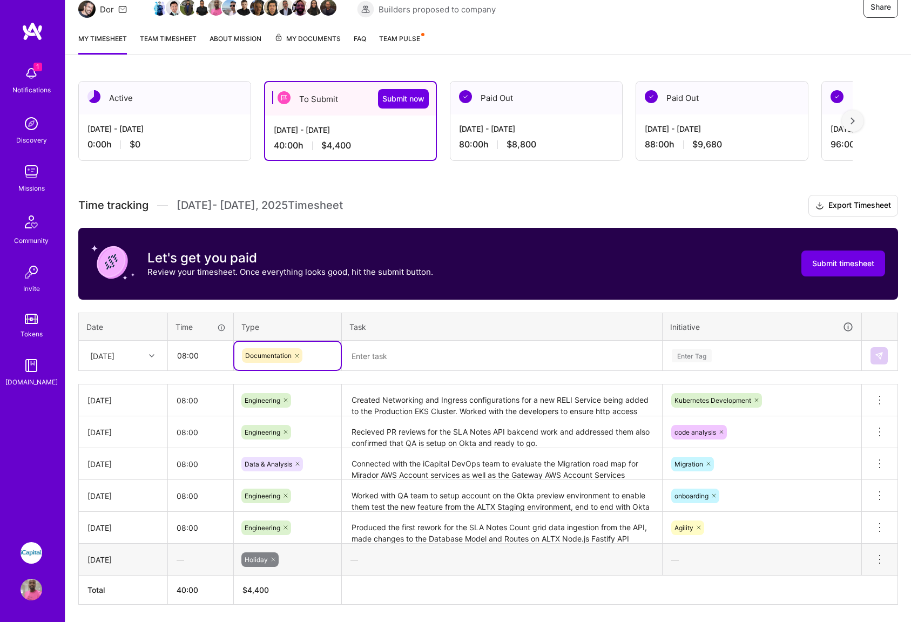
click at [411, 355] on textarea at bounding box center [502, 356] width 318 height 29
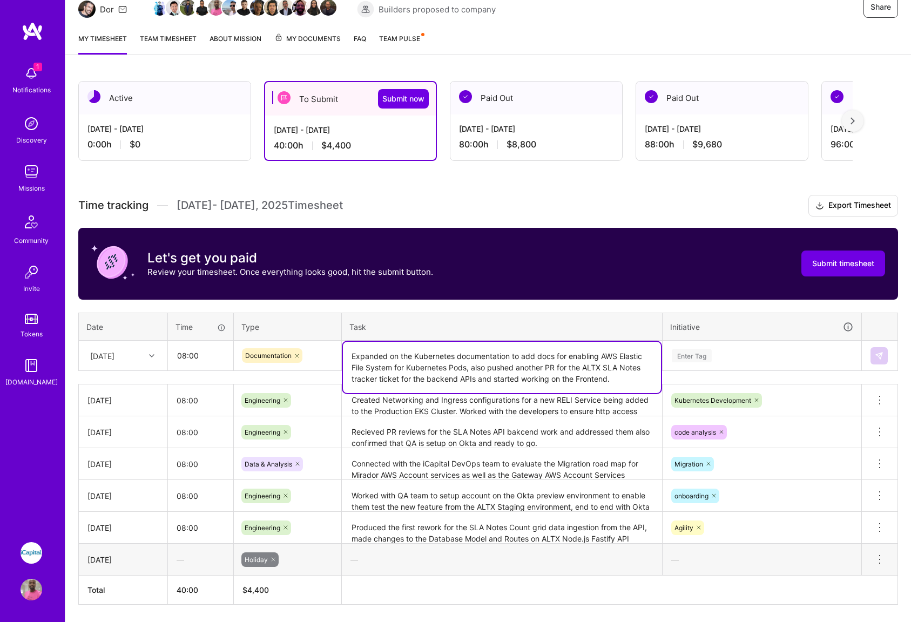
type textarea "Expanded on the Kubernetes documentation to add docs for enabling AWS Elastic F…"
click at [770, 362] on div "Enter Tag" at bounding box center [762, 356] width 198 height 28
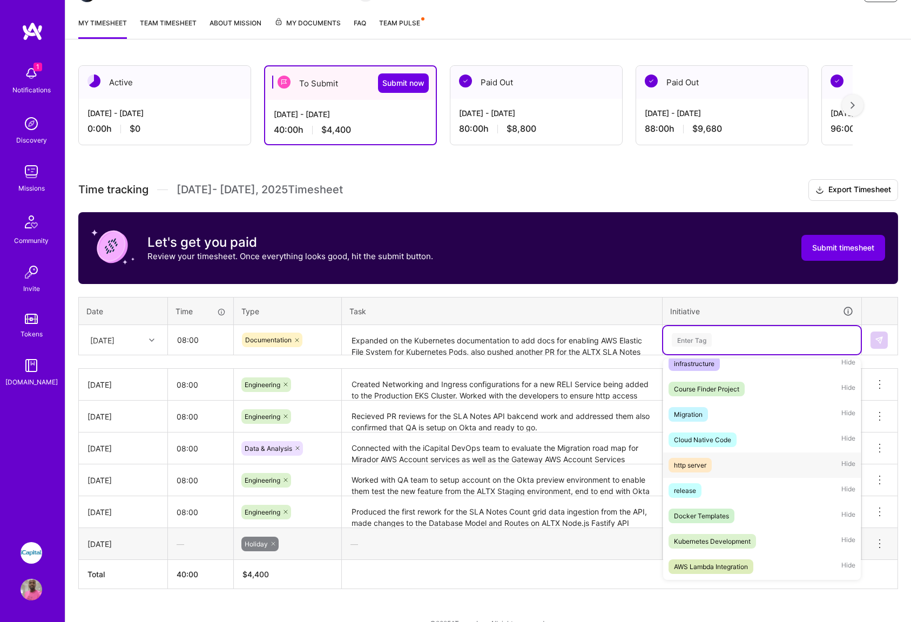
scroll to position [292, 0]
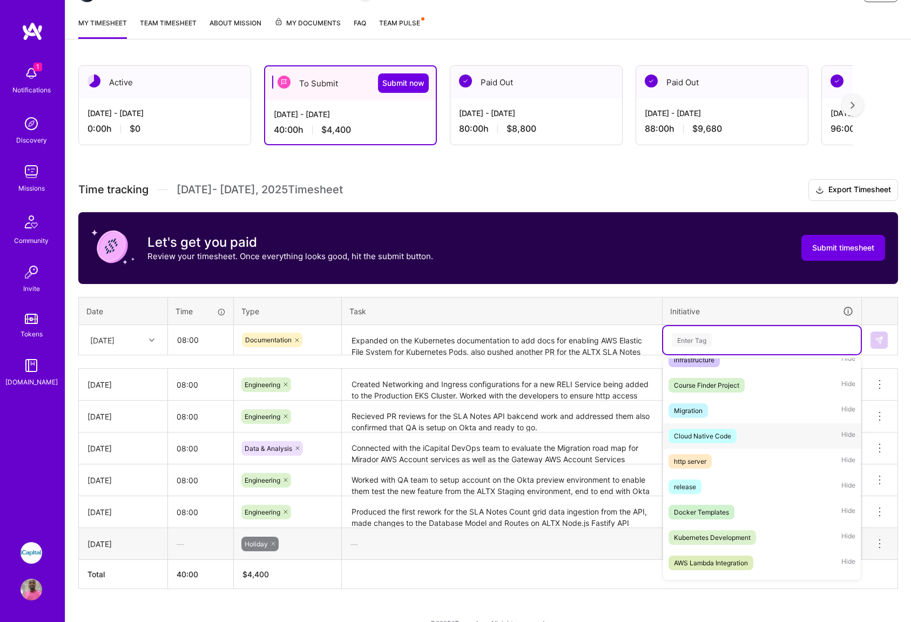
click at [717, 438] on div "Cloud Native Code" at bounding box center [702, 435] width 57 height 11
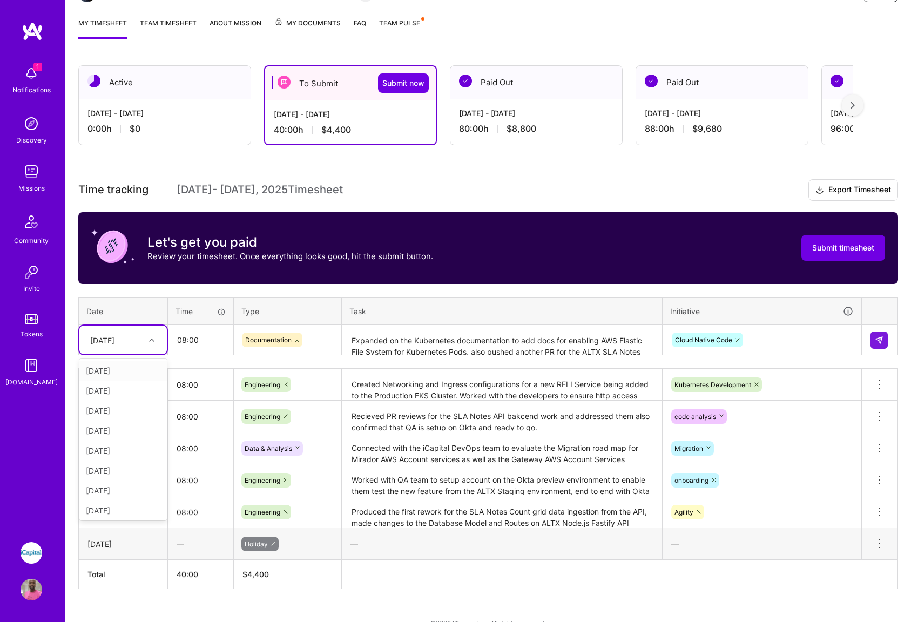
click at [148, 338] on div at bounding box center [153, 340] width 17 height 14
click at [114, 458] on div "[DATE]" at bounding box center [122, 458] width 87 height 20
click at [875, 338] on img at bounding box center [879, 340] width 9 height 9
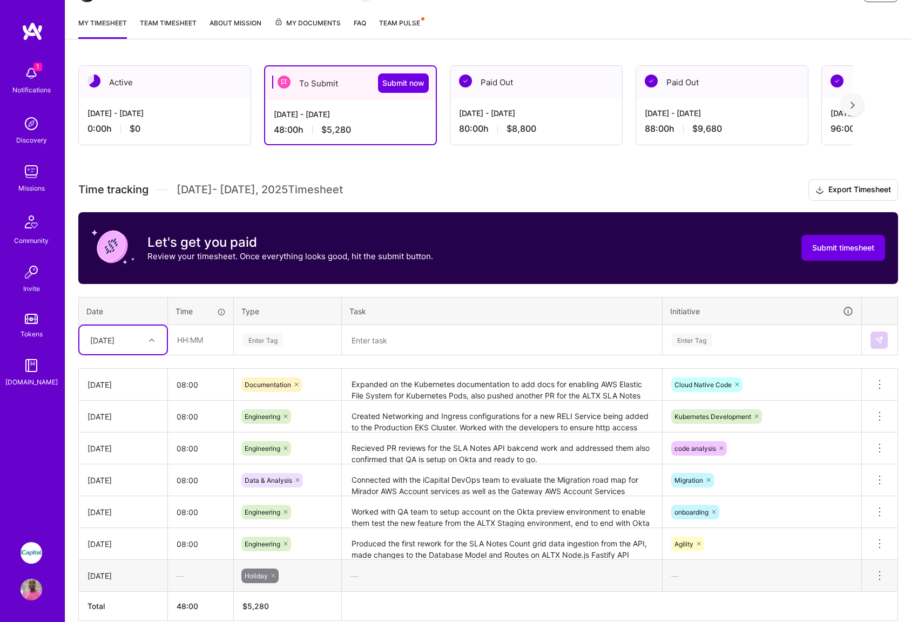
click at [147, 340] on div at bounding box center [153, 340] width 17 height 14
click at [114, 421] on div "[DATE]" at bounding box center [122, 418] width 87 height 20
click at [192, 343] on input "text" at bounding box center [200, 340] width 64 height 29
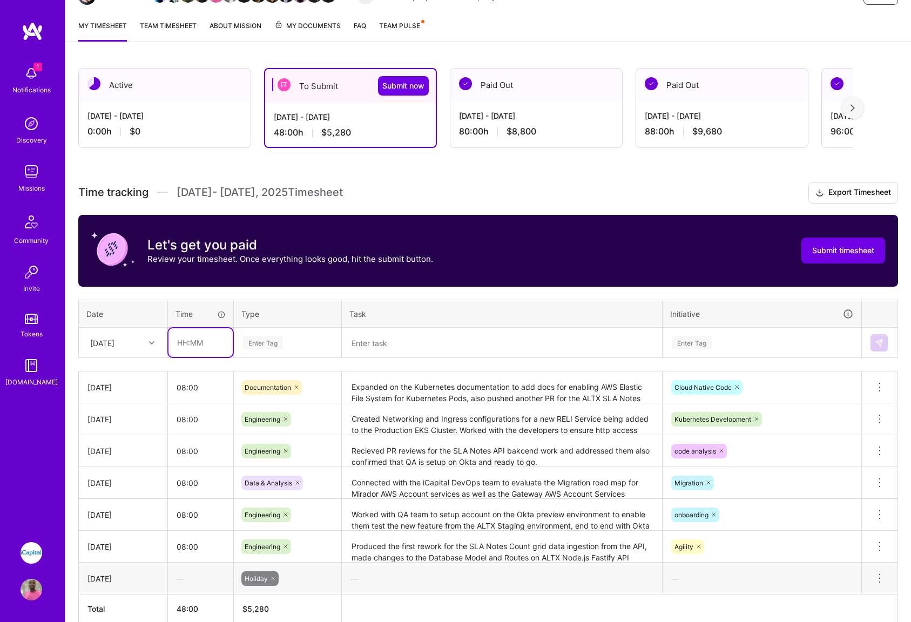
click at [191, 341] on input "text" at bounding box center [200, 342] width 64 height 29
type input "08:00"
click at [280, 345] on div "Enter Tag" at bounding box center [263, 342] width 40 height 17
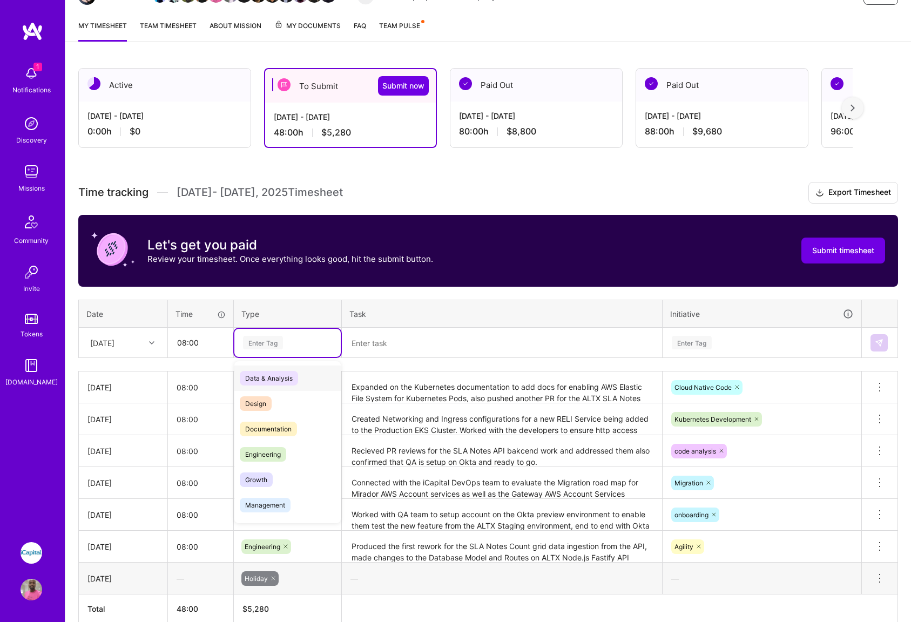
click at [273, 378] on span "Data & Analysis" at bounding box center [269, 378] width 58 height 15
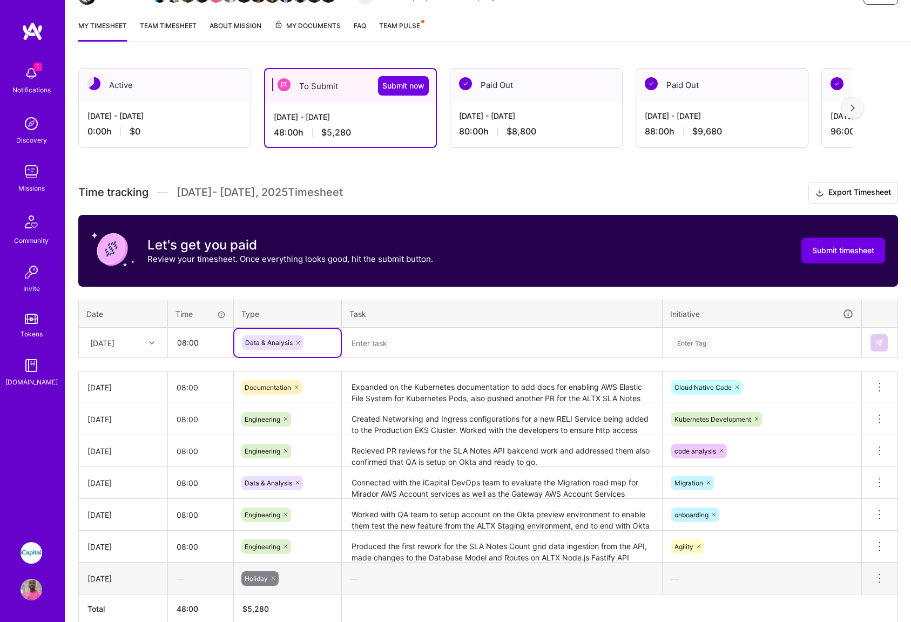
click at [389, 350] on textarea at bounding box center [502, 343] width 318 height 29
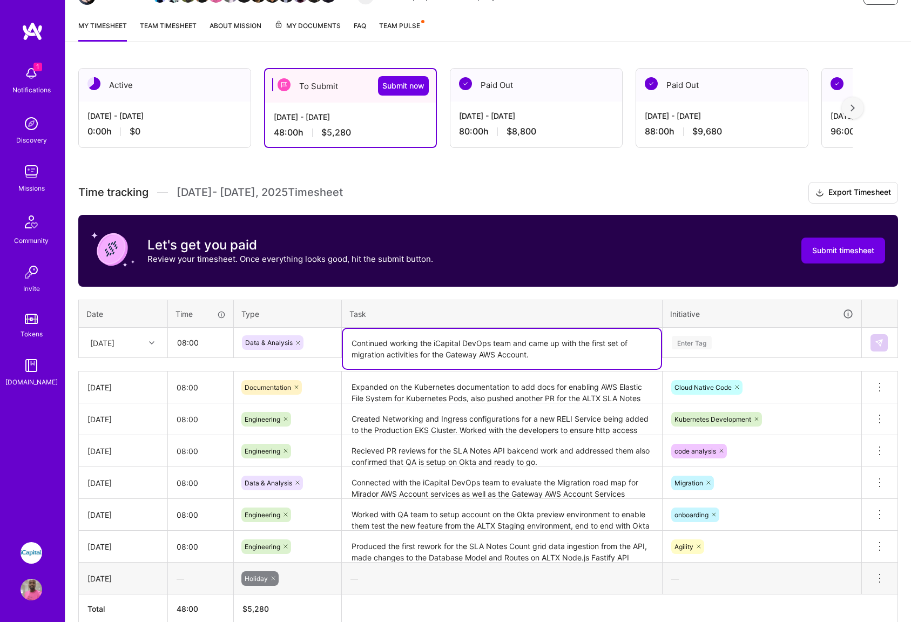
type textarea "Continued working the iCapital DevOps team and came up with the first set of mi…"
click at [730, 347] on div "Enter Tag" at bounding box center [762, 343] width 183 height 14
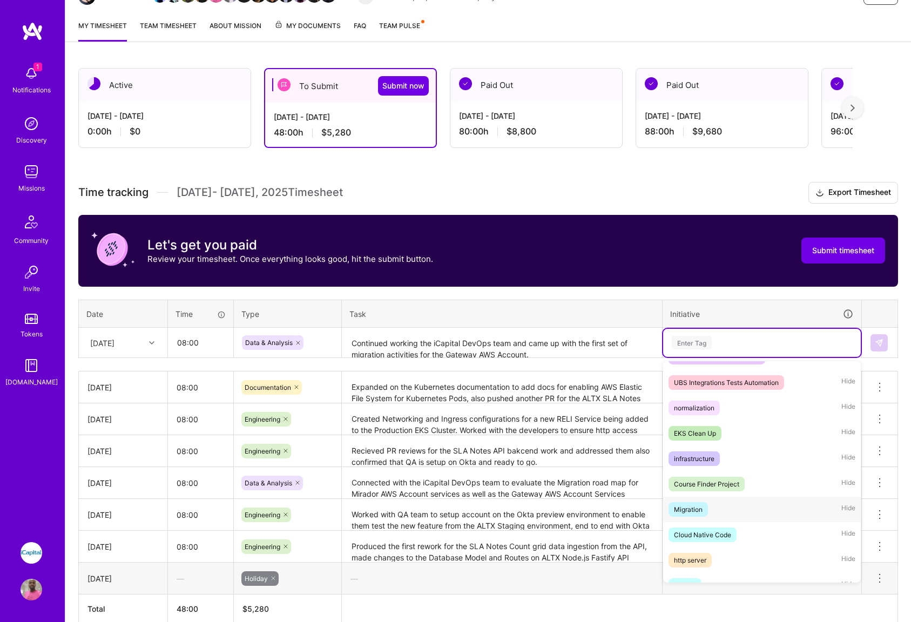
scroll to position [206, 0]
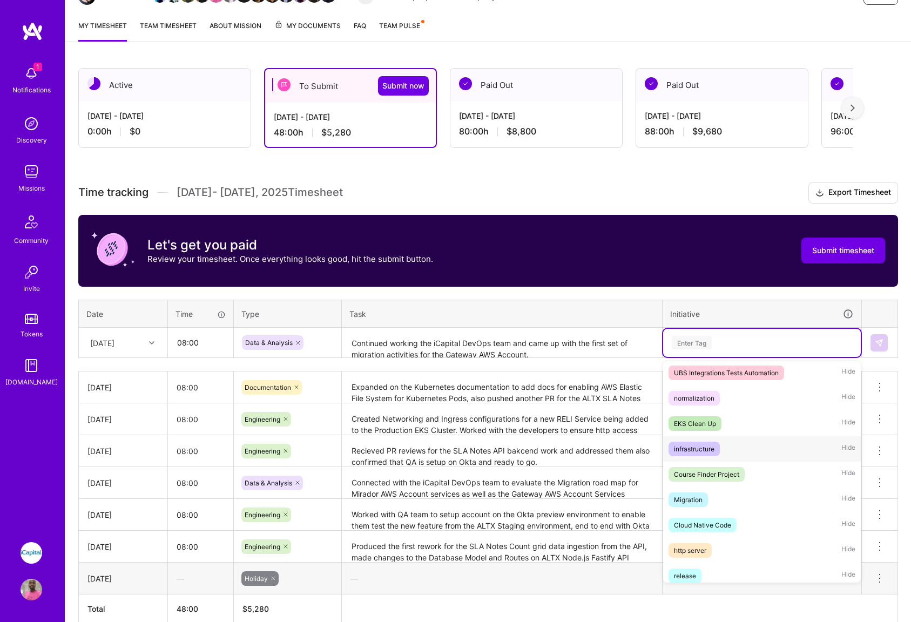
click at [689, 449] on div "infrastructure" at bounding box center [694, 448] width 41 height 11
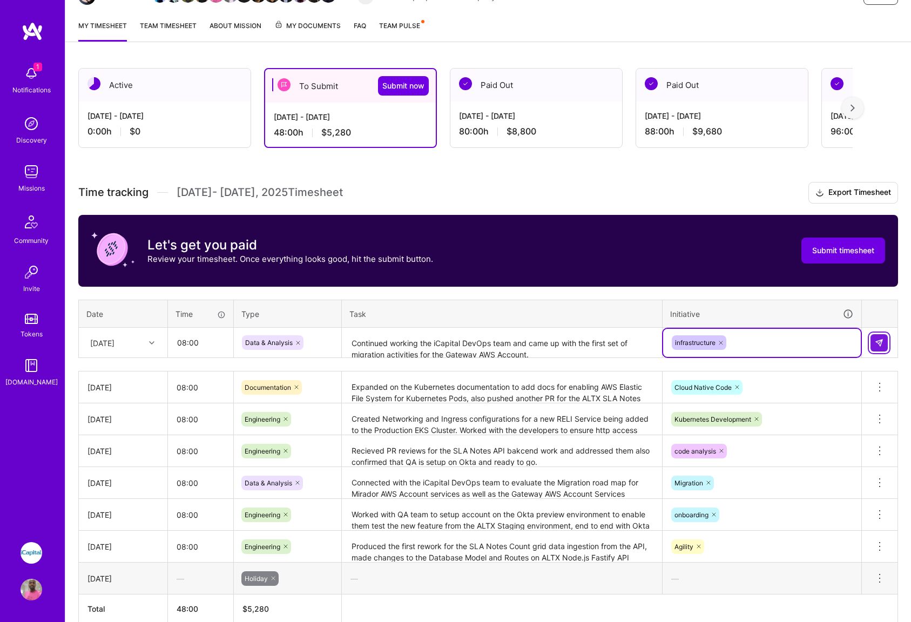
click at [881, 345] on img at bounding box center [879, 343] width 9 height 9
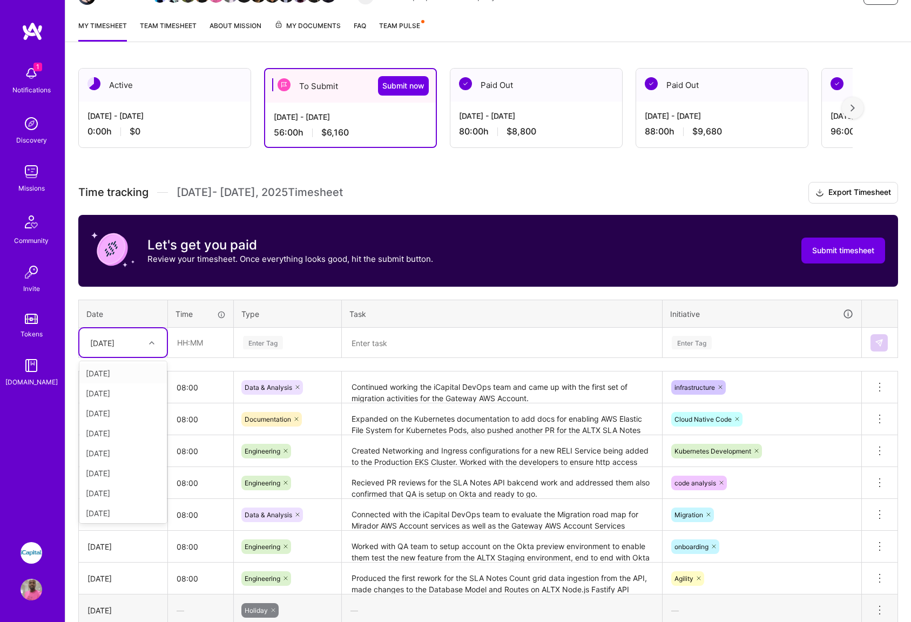
click at [152, 345] on icon at bounding box center [151, 342] width 5 height 5
click at [112, 433] on div "[DATE]" at bounding box center [122, 431] width 87 height 20
click at [191, 346] on input "text" at bounding box center [200, 342] width 64 height 29
type input "08:00"
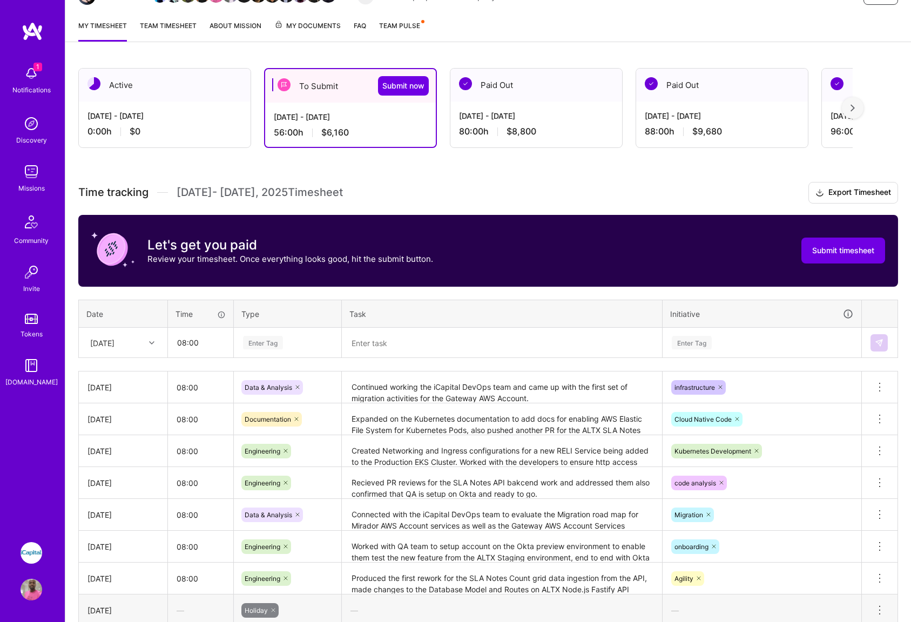
click at [304, 347] on div "Enter Tag" at bounding box center [287, 343] width 91 height 14
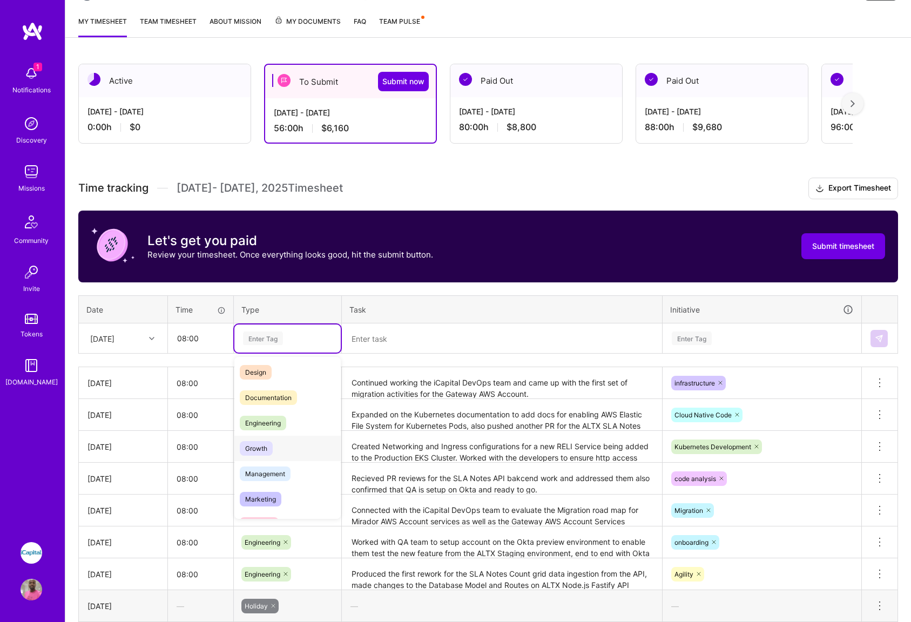
scroll to position [30, 0]
click at [272, 421] on span "Engineering" at bounding box center [263, 420] width 46 height 15
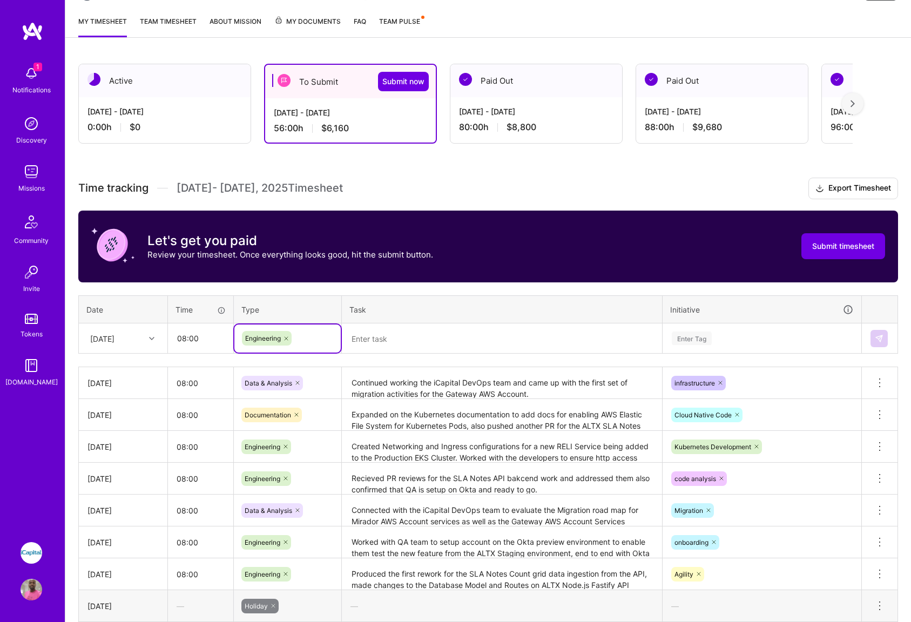
click at [400, 341] on textarea at bounding box center [502, 339] width 318 height 29
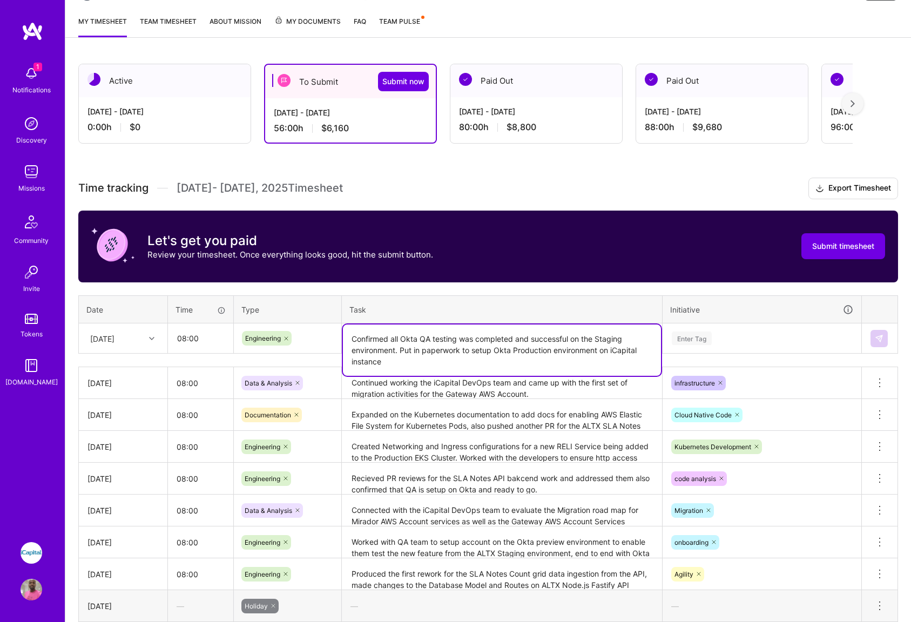
type textarea "Confirmed all Okta QA testing was completed and successful on the Staging envir…"
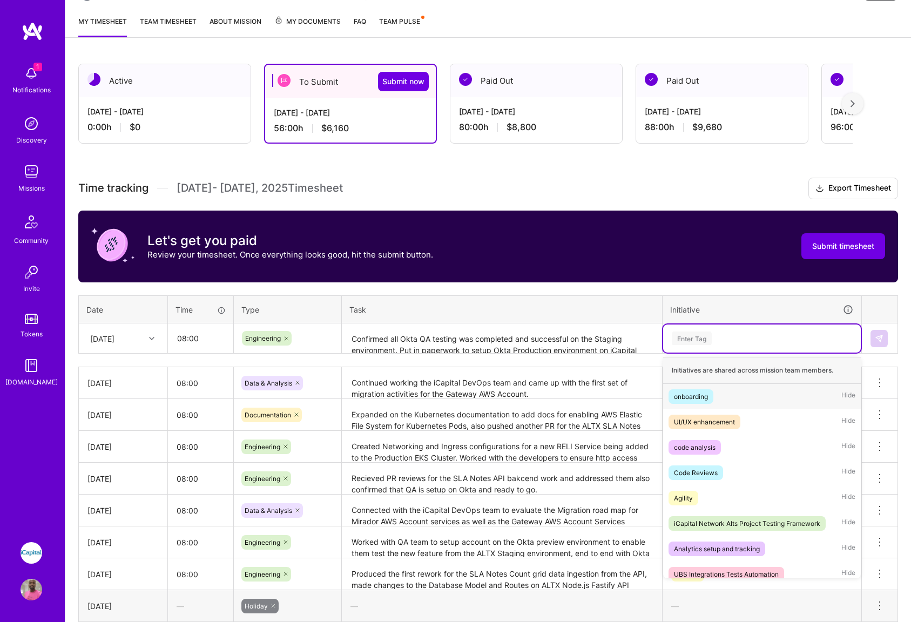
click at [745, 343] on div "Enter Tag" at bounding box center [762, 339] width 183 height 14
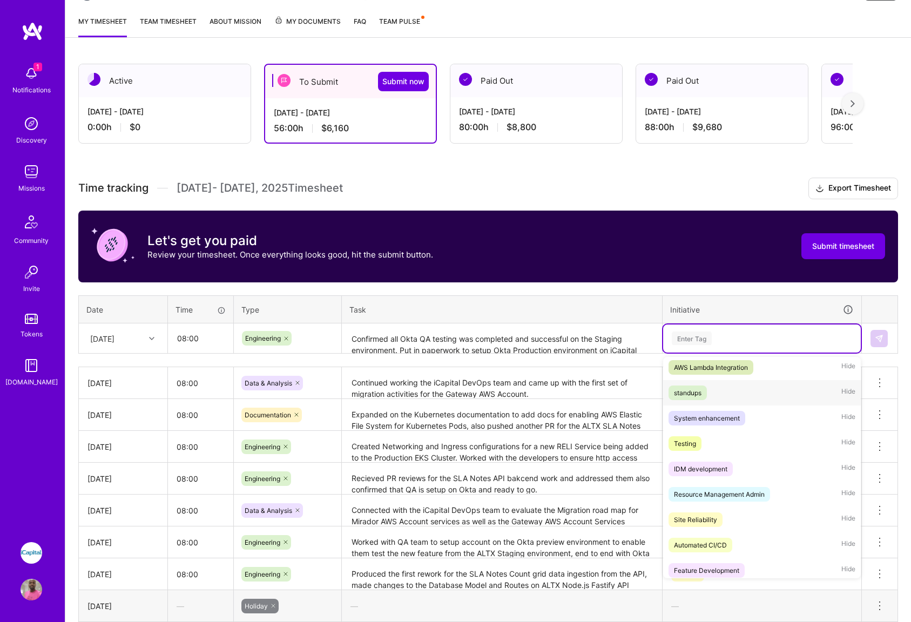
scroll to position [487, 0]
click at [717, 419] on div "System enhancement" at bounding box center [707, 417] width 66 height 11
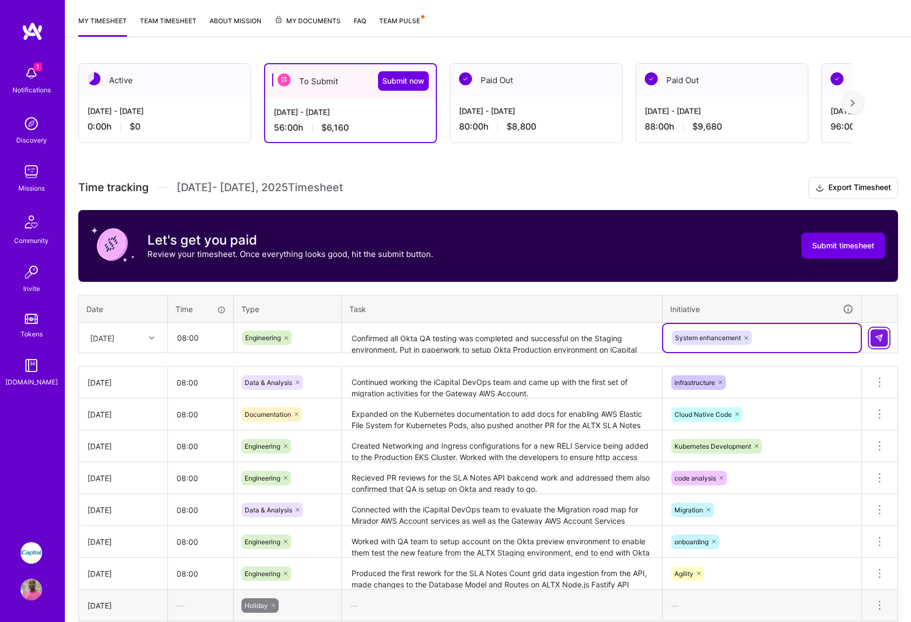
click at [880, 338] on img at bounding box center [879, 338] width 9 height 9
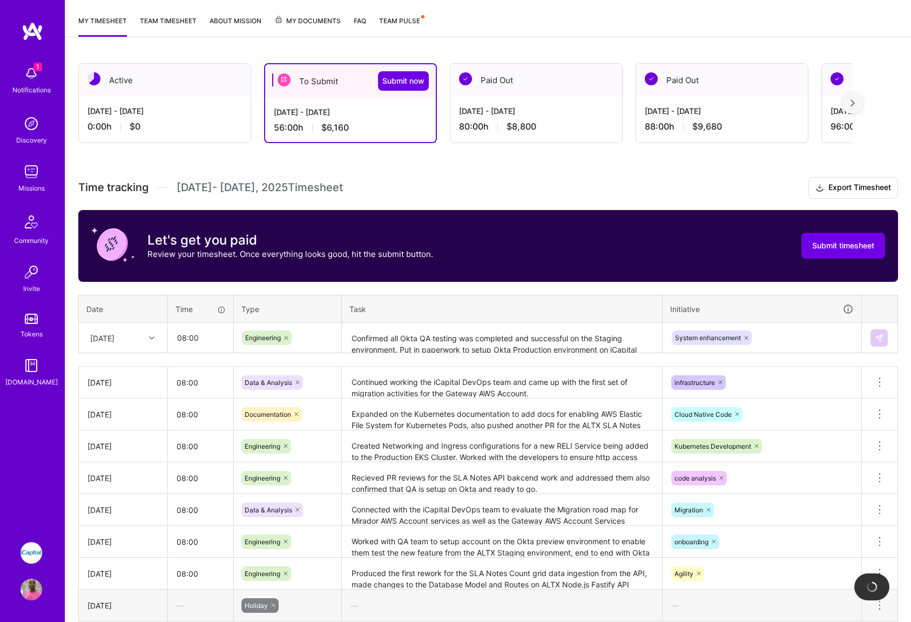
scroll to position [134, 0]
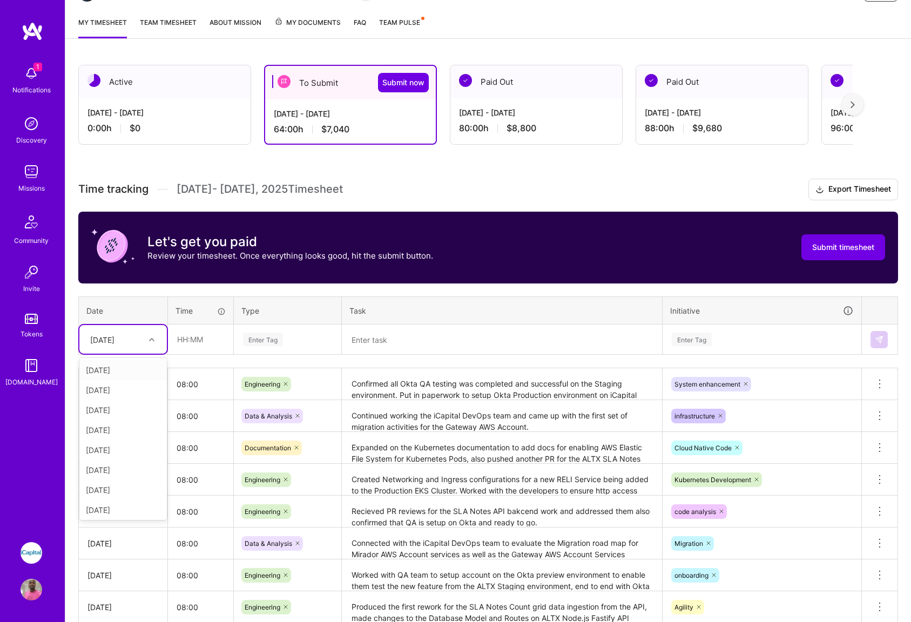
click at [153, 340] on icon at bounding box center [151, 339] width 5 height 5
click at [114, 448] on div "[DATE]" at bounding box center [122, 448] width 87 height 20
click at [197, 339] on input "text" at bounding box center [200, 339] width 64 height 29
type input "08:00"
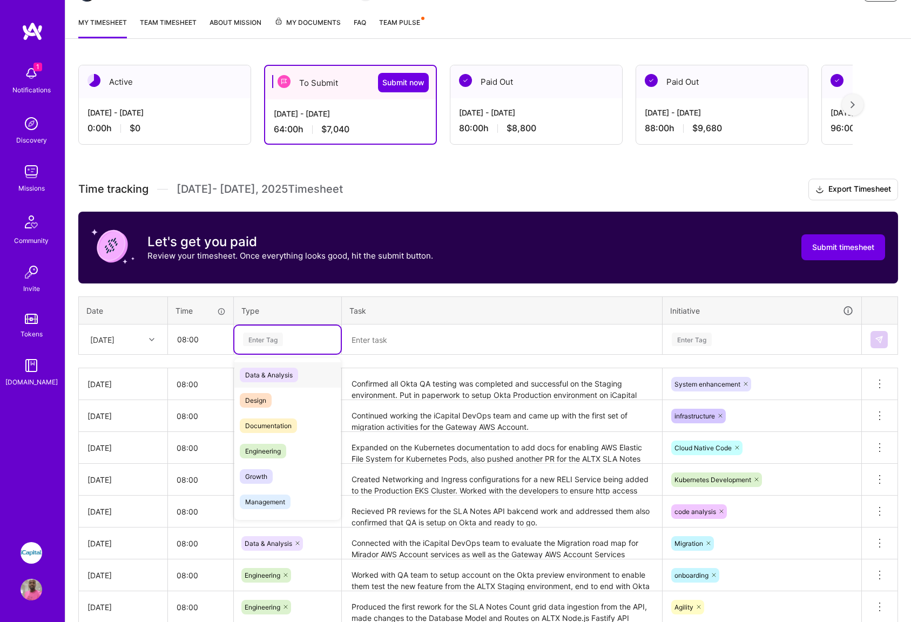
click at [269, 338] on div "Enter Tag" at bounding box center [263, 339] width 40 height 17
click at [267, 450] on span "Engineering" at bounding box center [263, 451] width 46 height 15
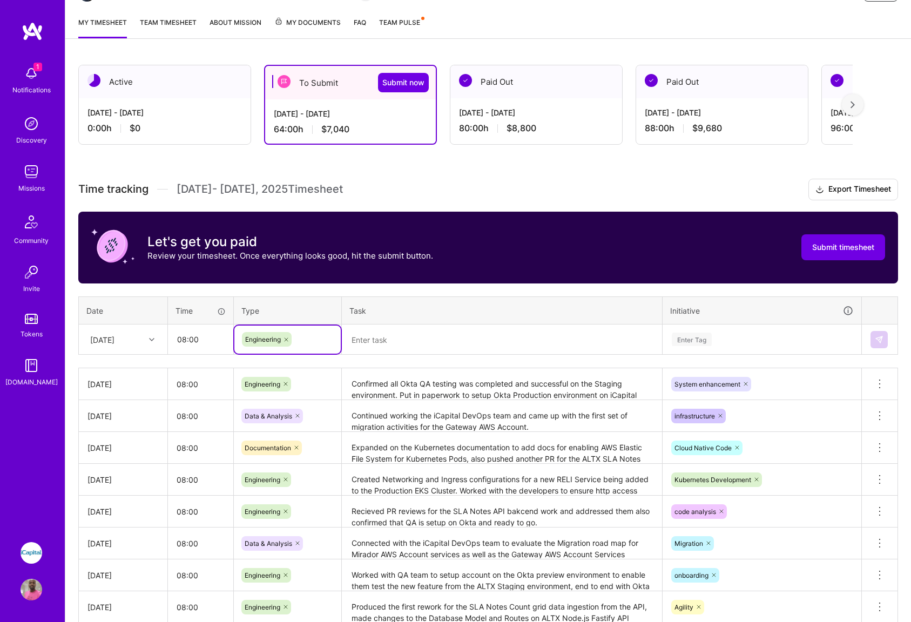
click at [417, 346] on textarea at bounding box center [502, 340] width 318 height 29
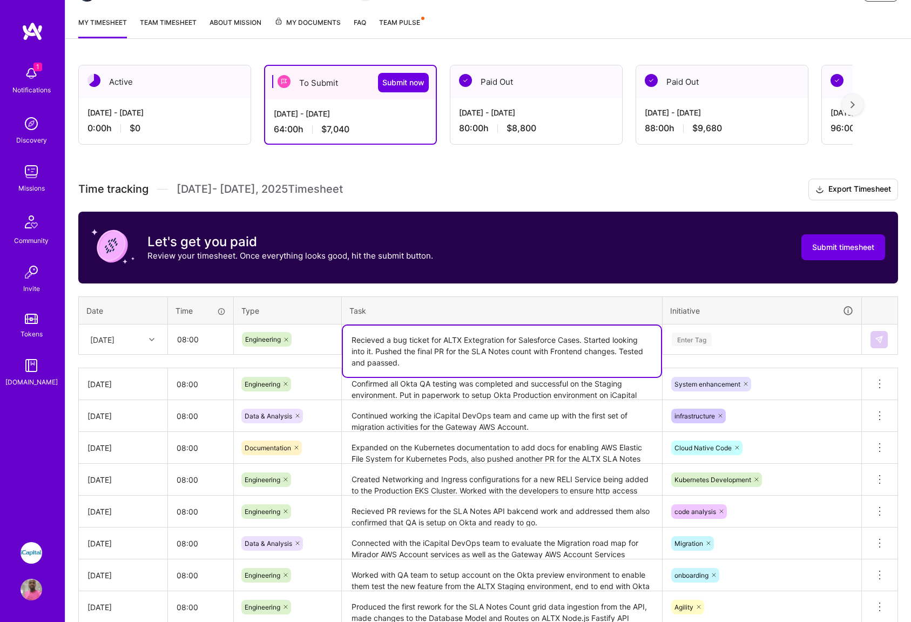
type textarea "Recieved a bug ticket for ALTX Extegration for Salesforce Cases. Started lookin…"
click at [748, 336] on div "Enter Tag" at bounding box center [762, 340] width 183 height 14
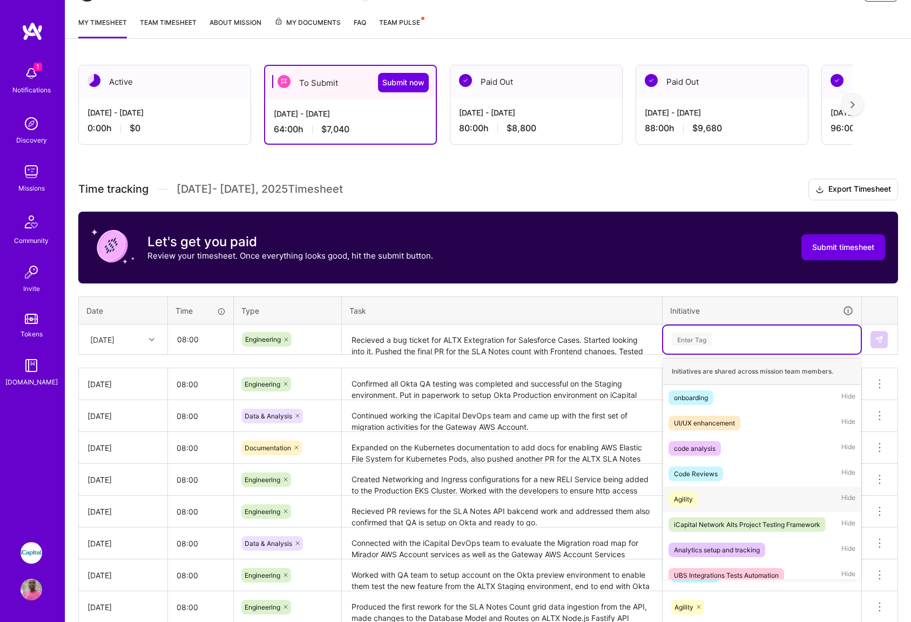
click at [686, 497] on div "Agility" at bounding box center [683, 499] width 19 height 11
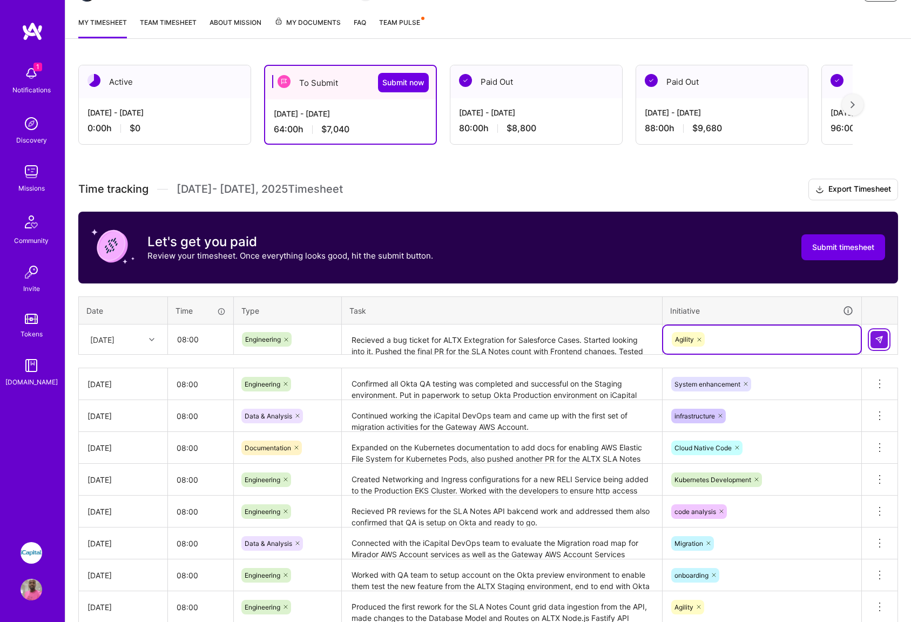
click at [878, 341] on img at bounding box center [879, 339] width 9 height 9
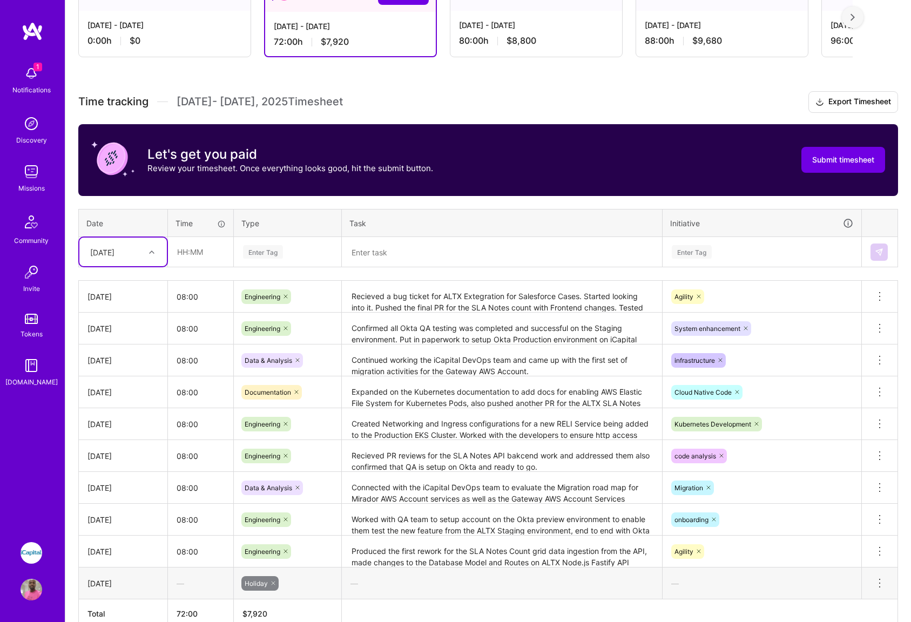
scroll to position [214, 0]
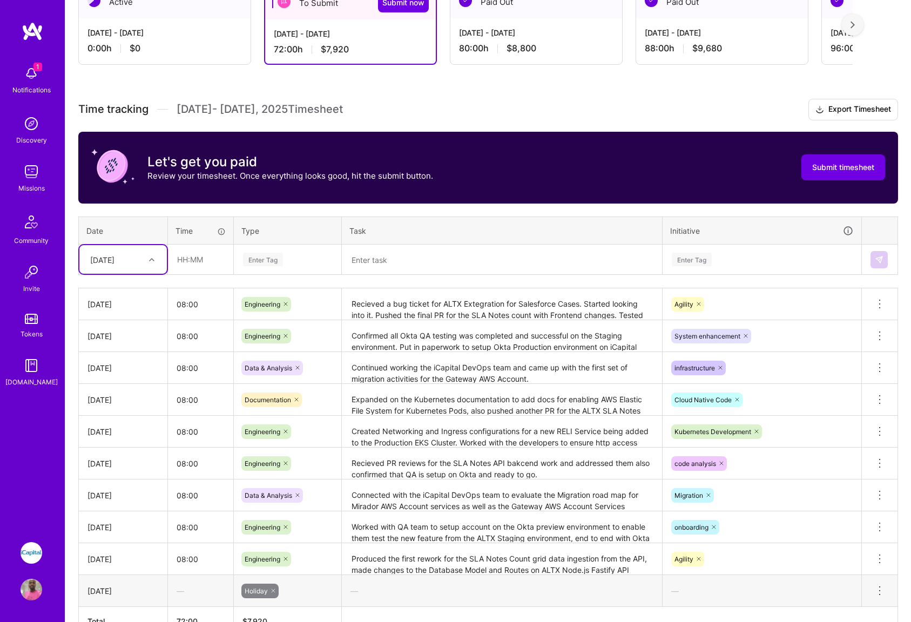
click at [146, 260] on div at bounding box center [153, 260] width 17 height 14
click at [106, 428] on div "[DATE]" at bounding box center [122, 428] width 87 height 20
click at [197, 264] on input "text" at bounding box center [200, 259] width 64 height 29
type input "08:00"
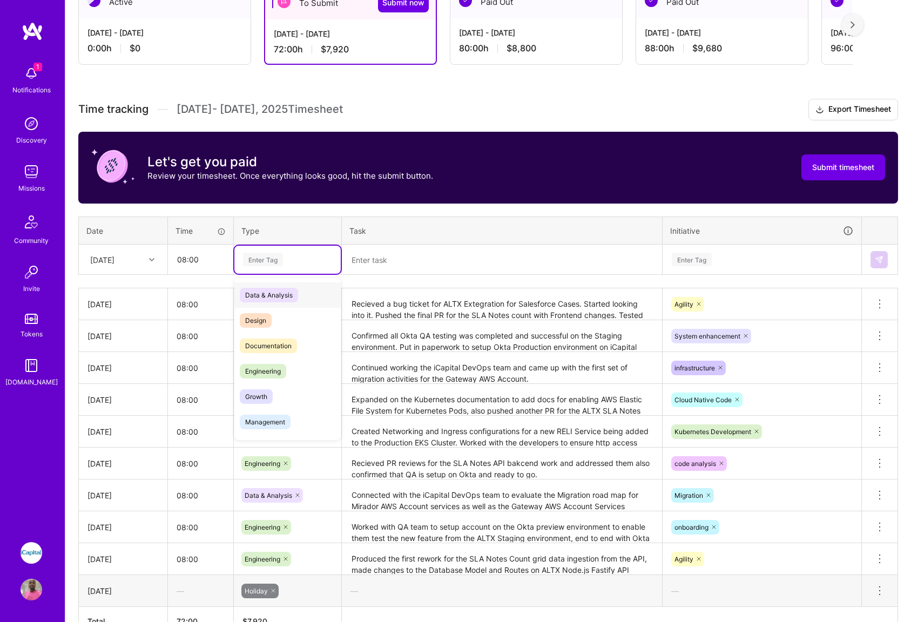
click at [293, 262] on div "Enter Tag" at bounding box center [287, 260] width 91 height 14
click at [271, 369] on span "Engineering" at bounding box center [263, 371] width 46 height 15
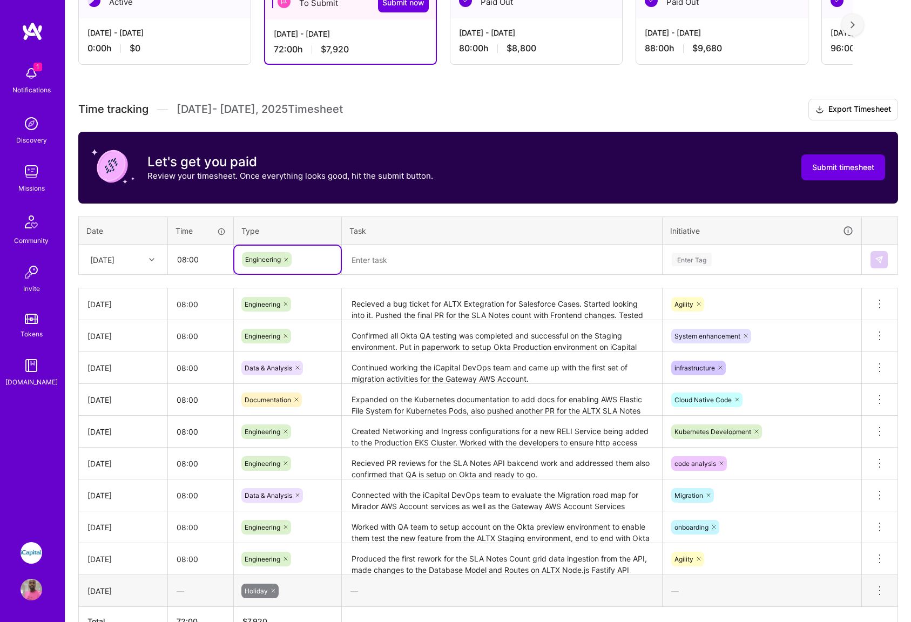
click at [375, 261] on textarea at bounding box center [502, 260] width 318 height 29
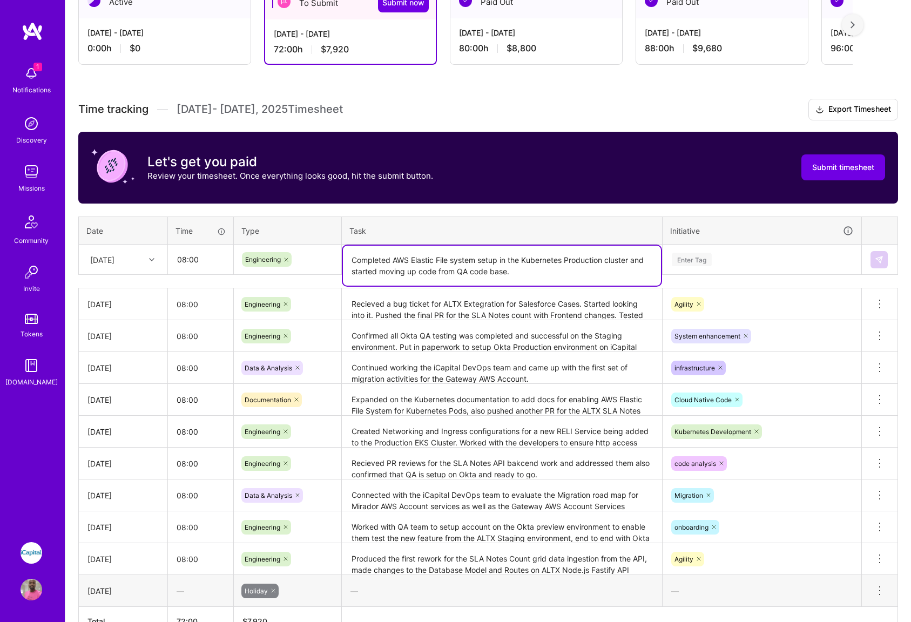
type textarea "Completed AWS Elastic File system setup in the Kubernetes Production cluster an…"
click at [757, 254] on div "Enter Tag" at bounding box center [762, 260] width 183 height 14
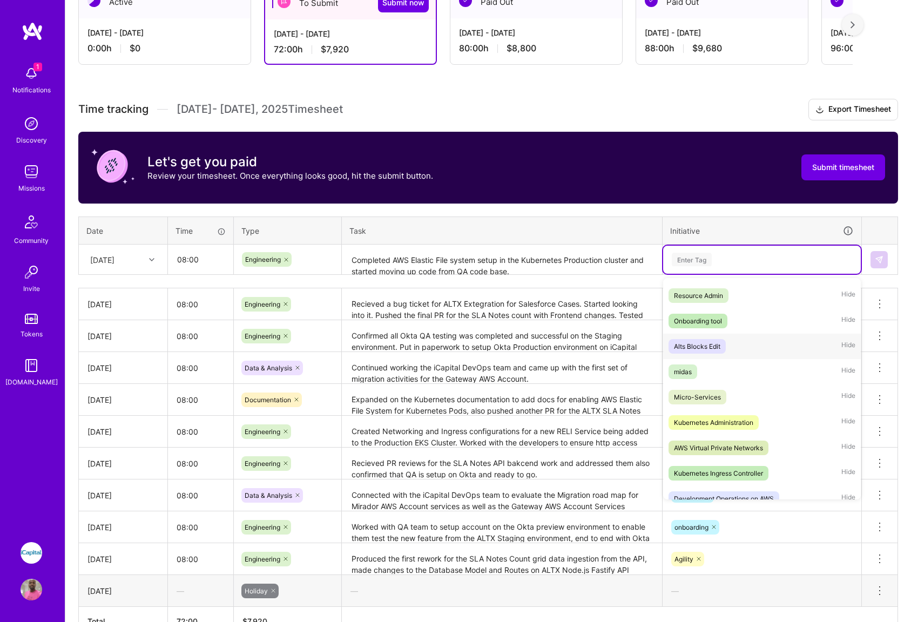
scroll to position [761, 0]
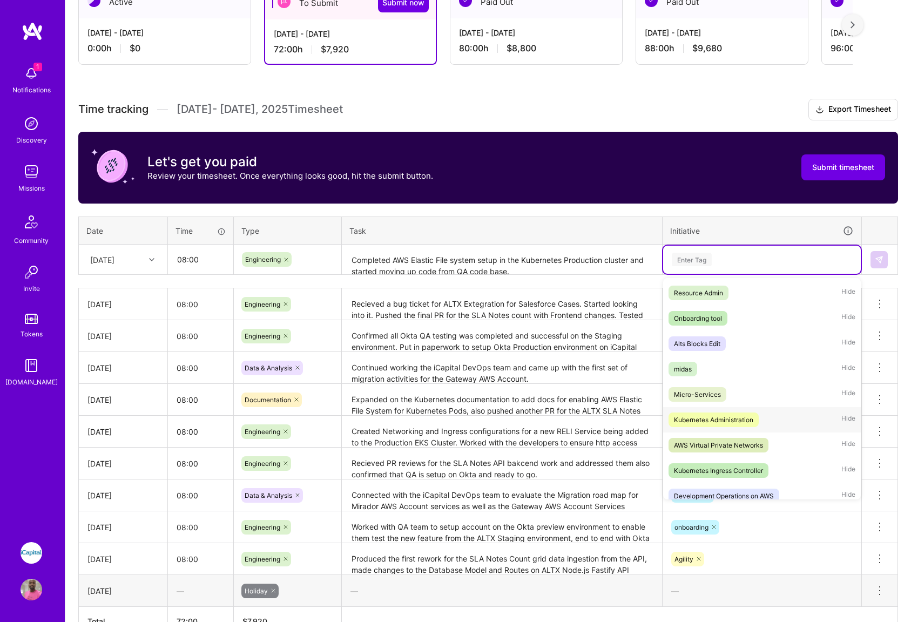
click at [715, 421] on div "Kubernetes Administration" at bounding box center [713, 419] width 79 height 11
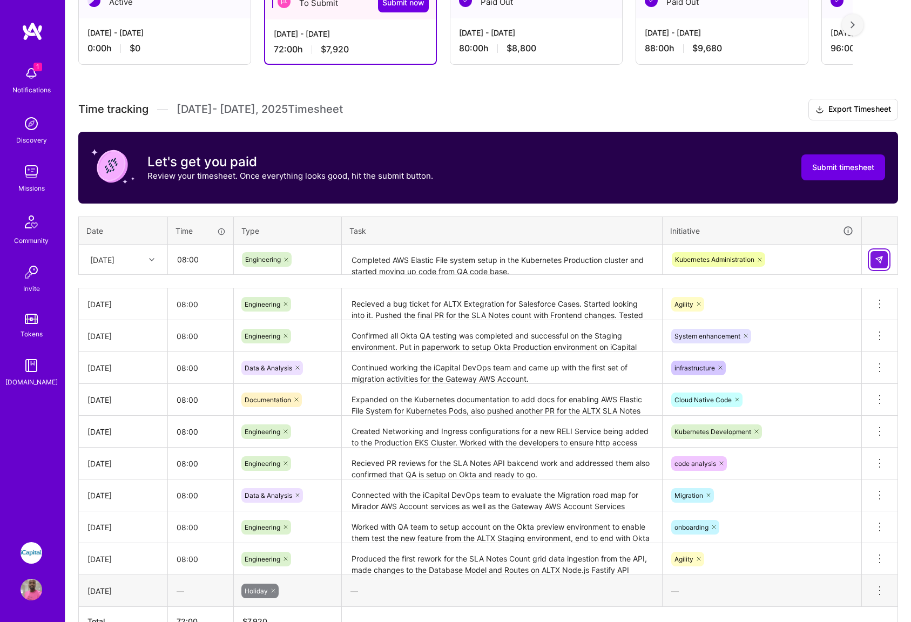
click at [881, 261] on img at bounding box center [879, 259] width 9 height 9
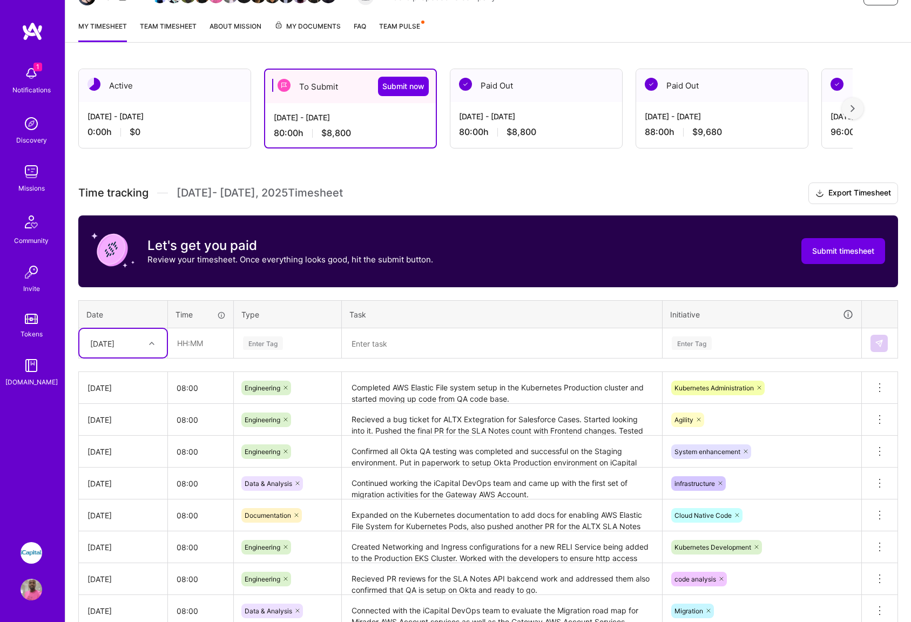
scroll to position [131, 0]
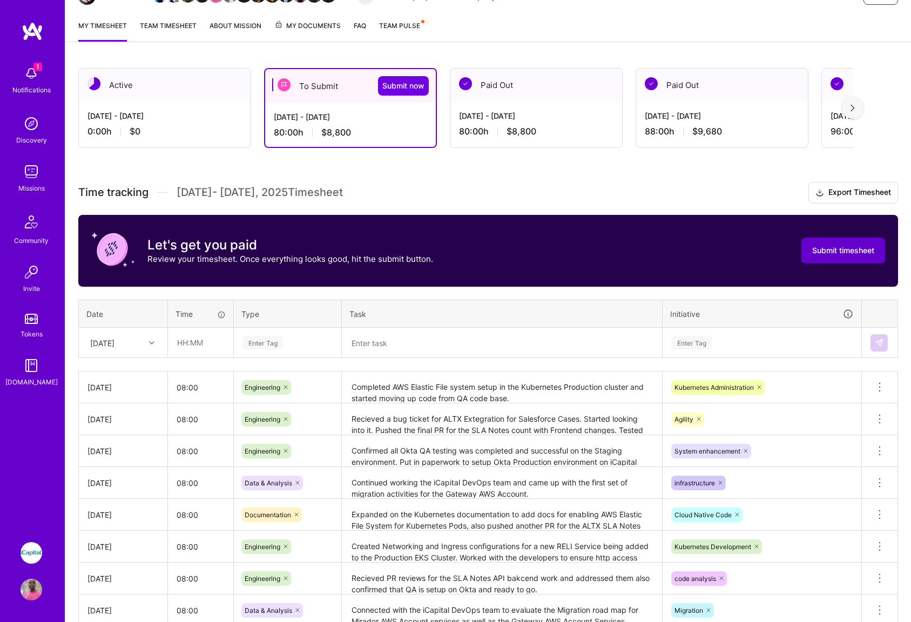
click at [832, 253] on span "Submit timesheet" at bounding box center [843, 250] width 62 height 11
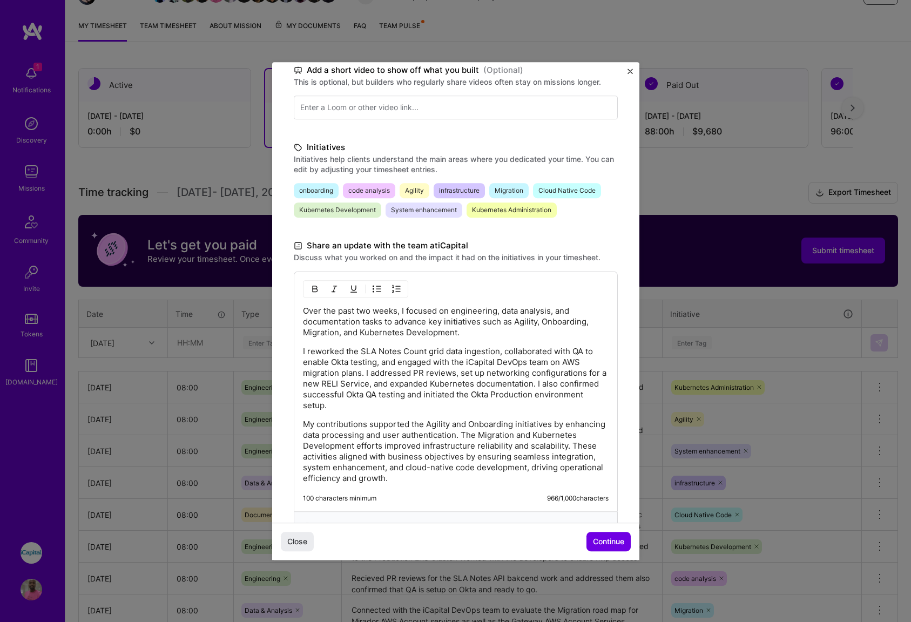
scroll to position [219, 0]
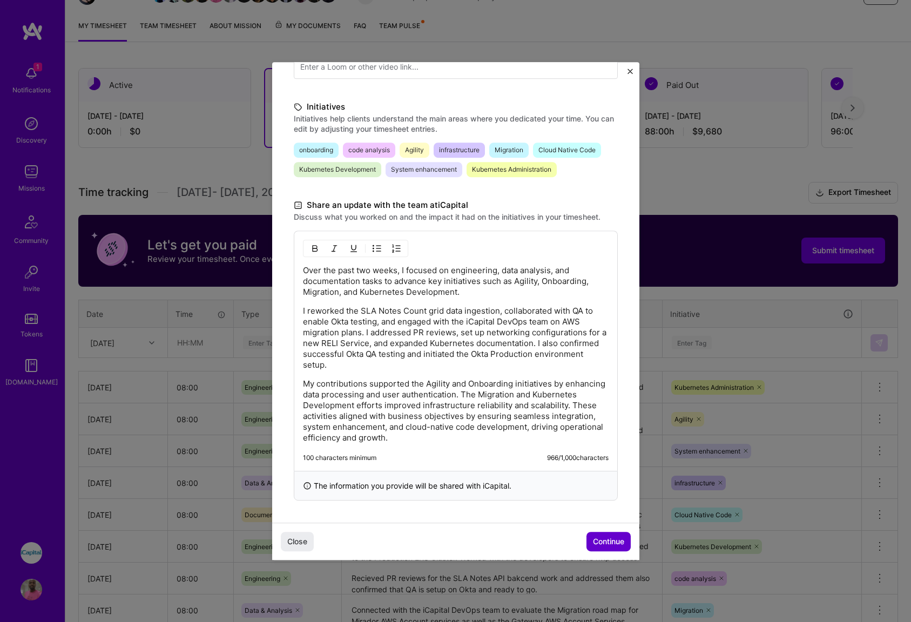
click at [610, 540] on span "Continue" at bounding box center [608, 541] width 31 height 11
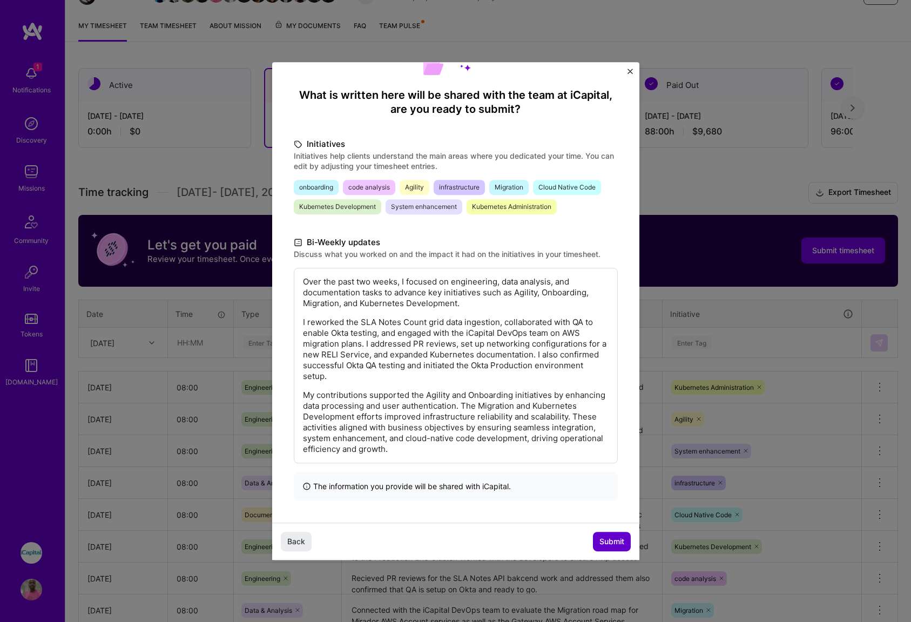
scroll to position [74, 0]
click at [609, 542] on span "Submit" at bounding box center [611, 541] width 25 height 11
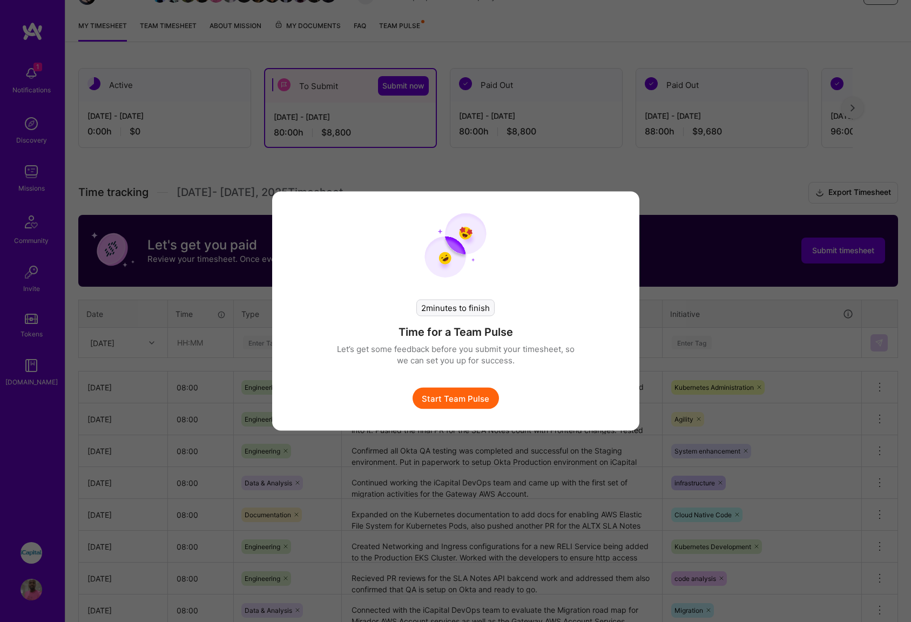
click at [462, 399] on button "Start Team Pulse" at bounding box center [456, 399] width 86 height 22
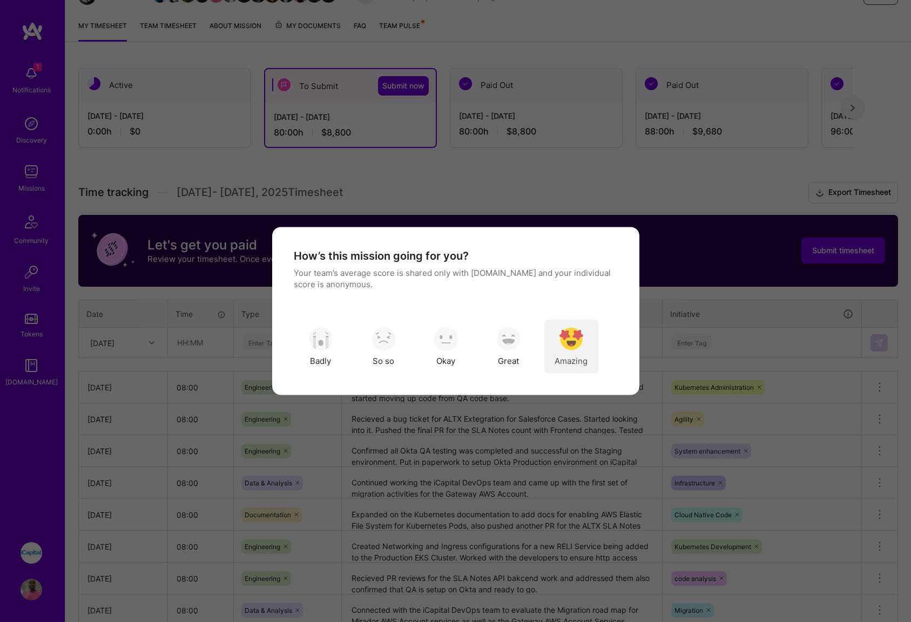
click at [567, 341] on img "modal" at bounding box center [571, 339] width 24 height 24
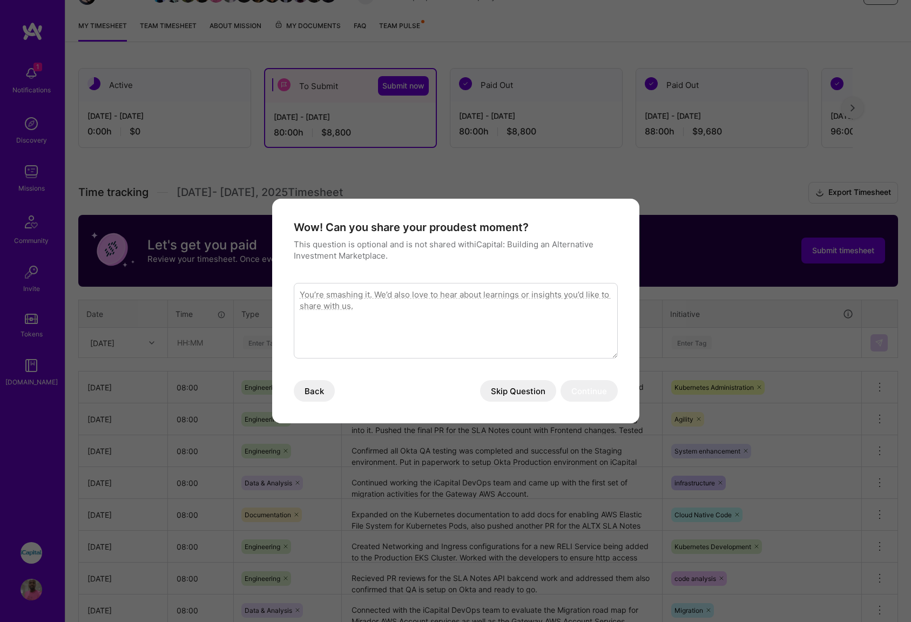
click at [515, 390] on button "Skip Question" at bounding box center [518, 391] width 76 height 22
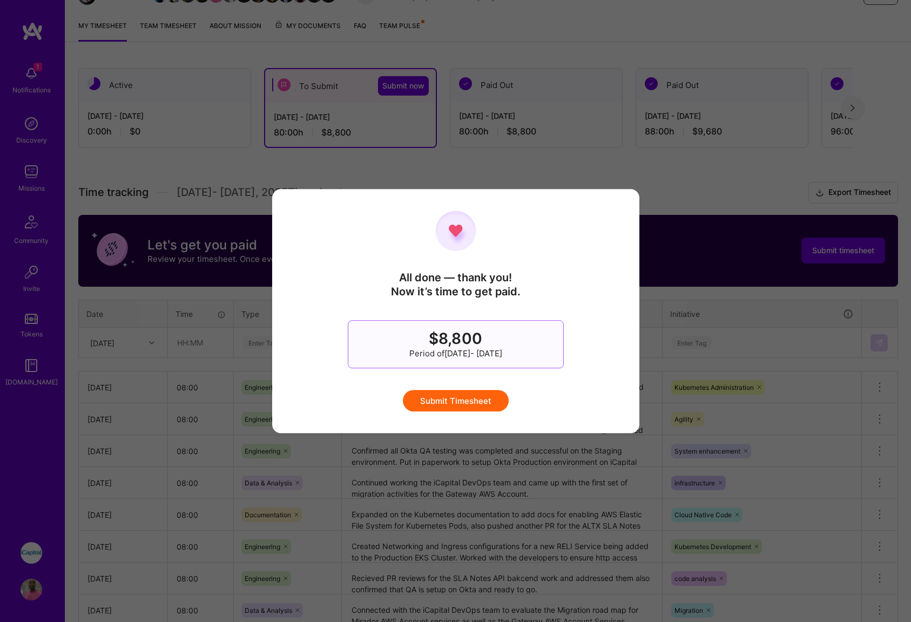
click at [463, 404] on button "Submit Timesheet" at bounding box center [456, 401] width 106 height 22
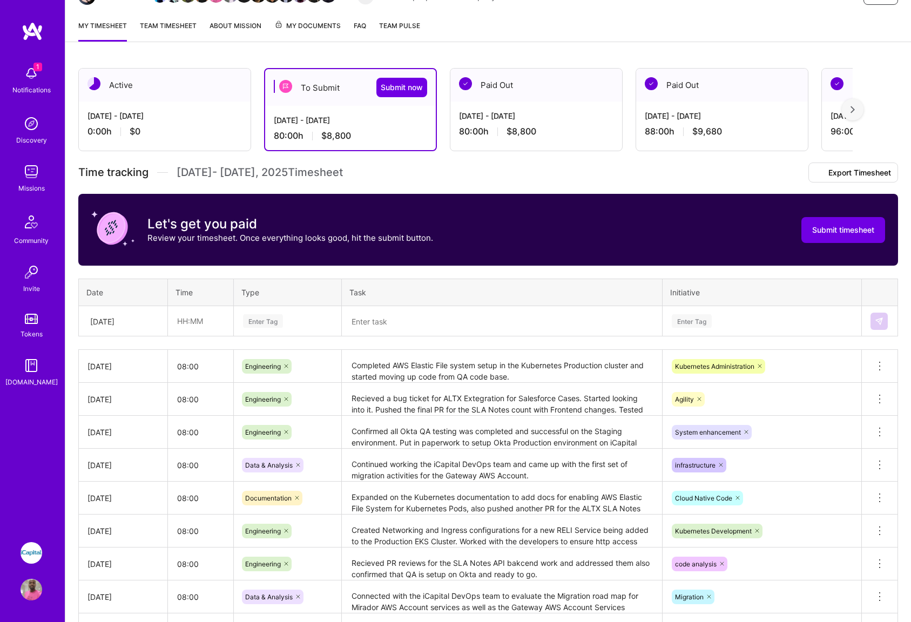
scroll to position [0, 0]
